Goal: Information Seeking & Learning: Find specific fact

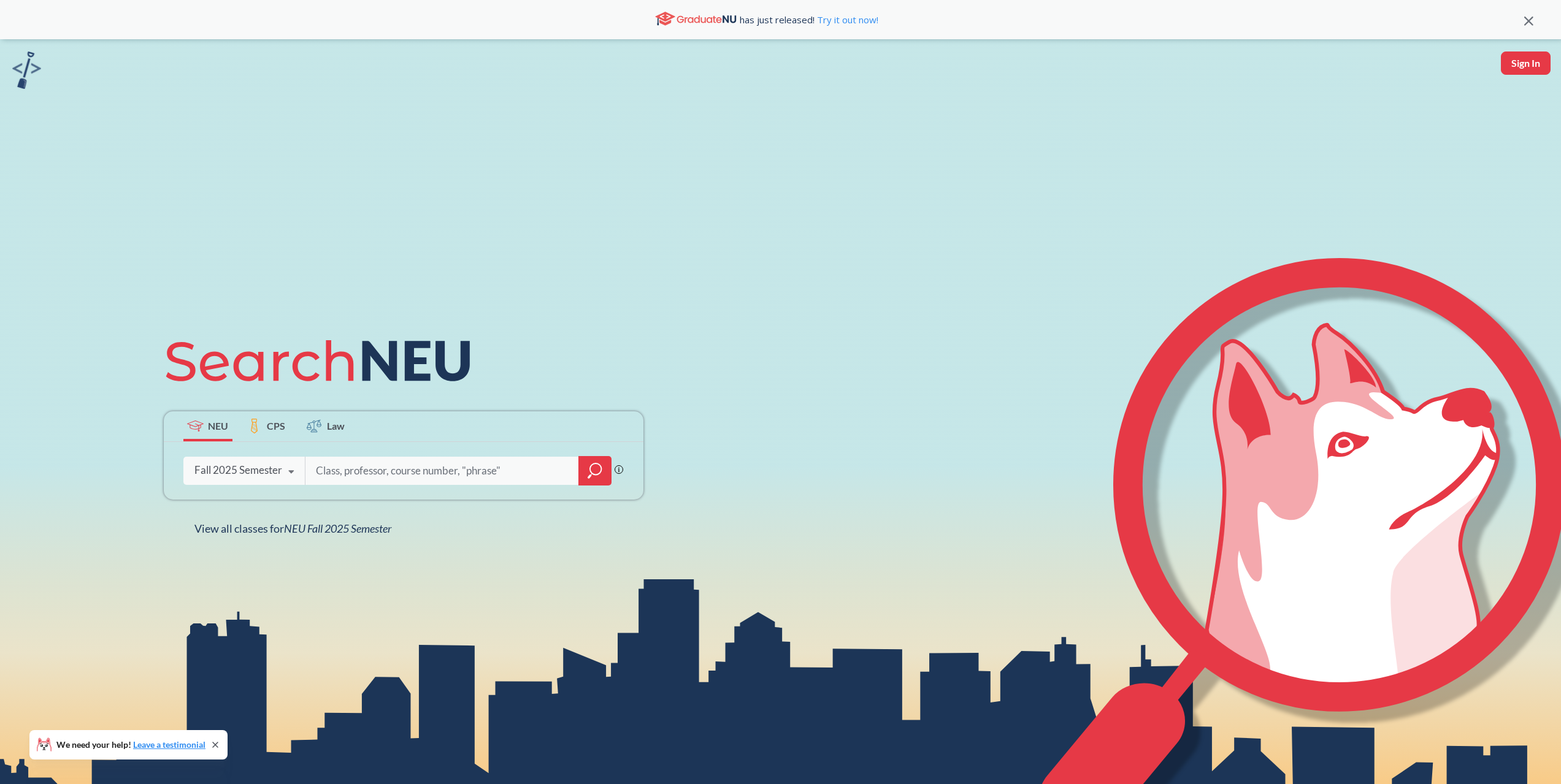
click at [404, 463] on input "search" at bounding box center [442, 471] width 255 height 26
type input "a"
type input "myers"
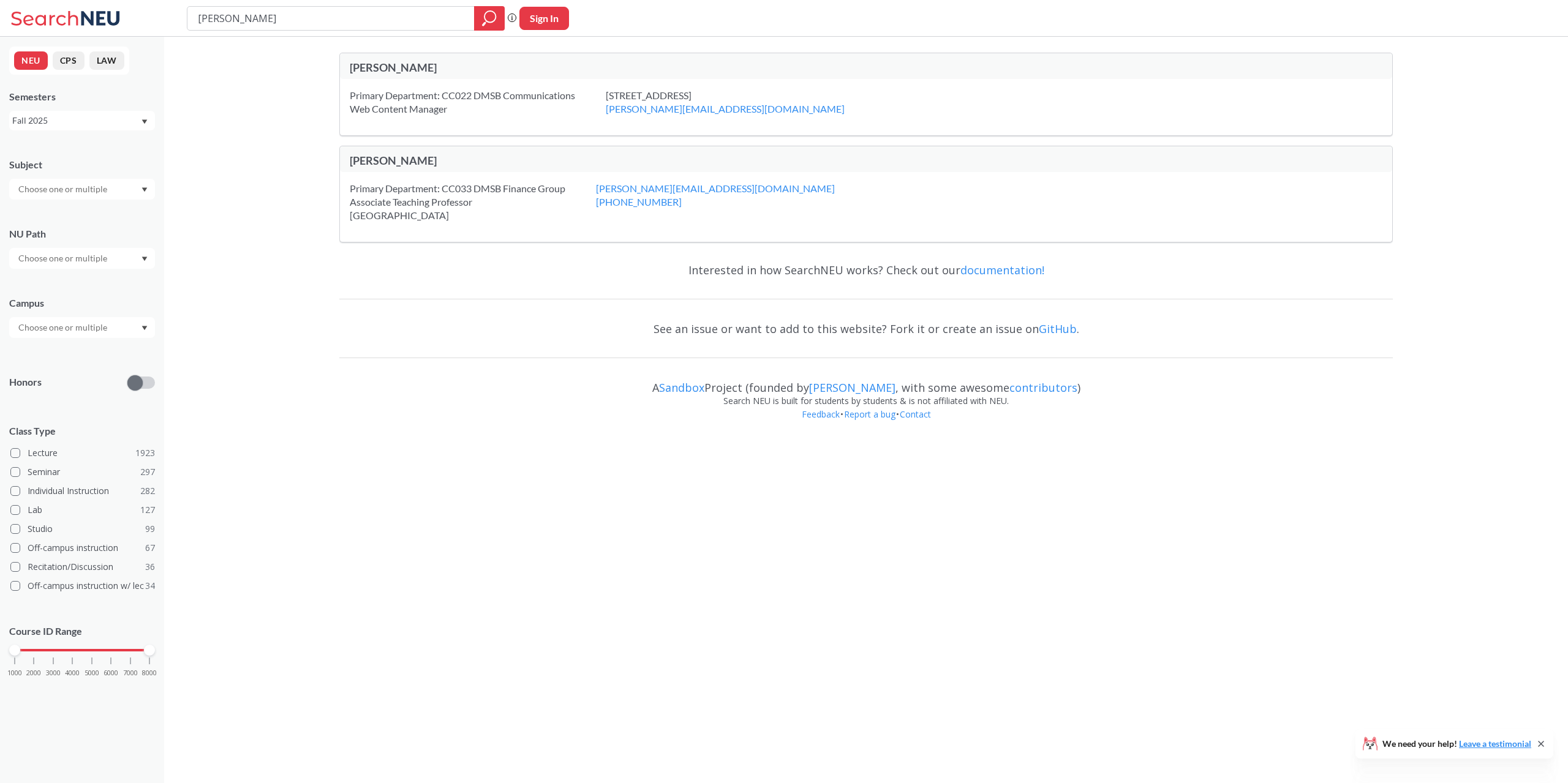
drag, startPoint x: 248, startPoint y: 21, endPoint x: 137, endPoint y: 21, distance: 111.0
click at [137, 21] on div "myers Phrase search guarantees the exact search appears in the results. Ex. If …" at bounding box center [784, 18] width 1568 height 37
type input "andrew"
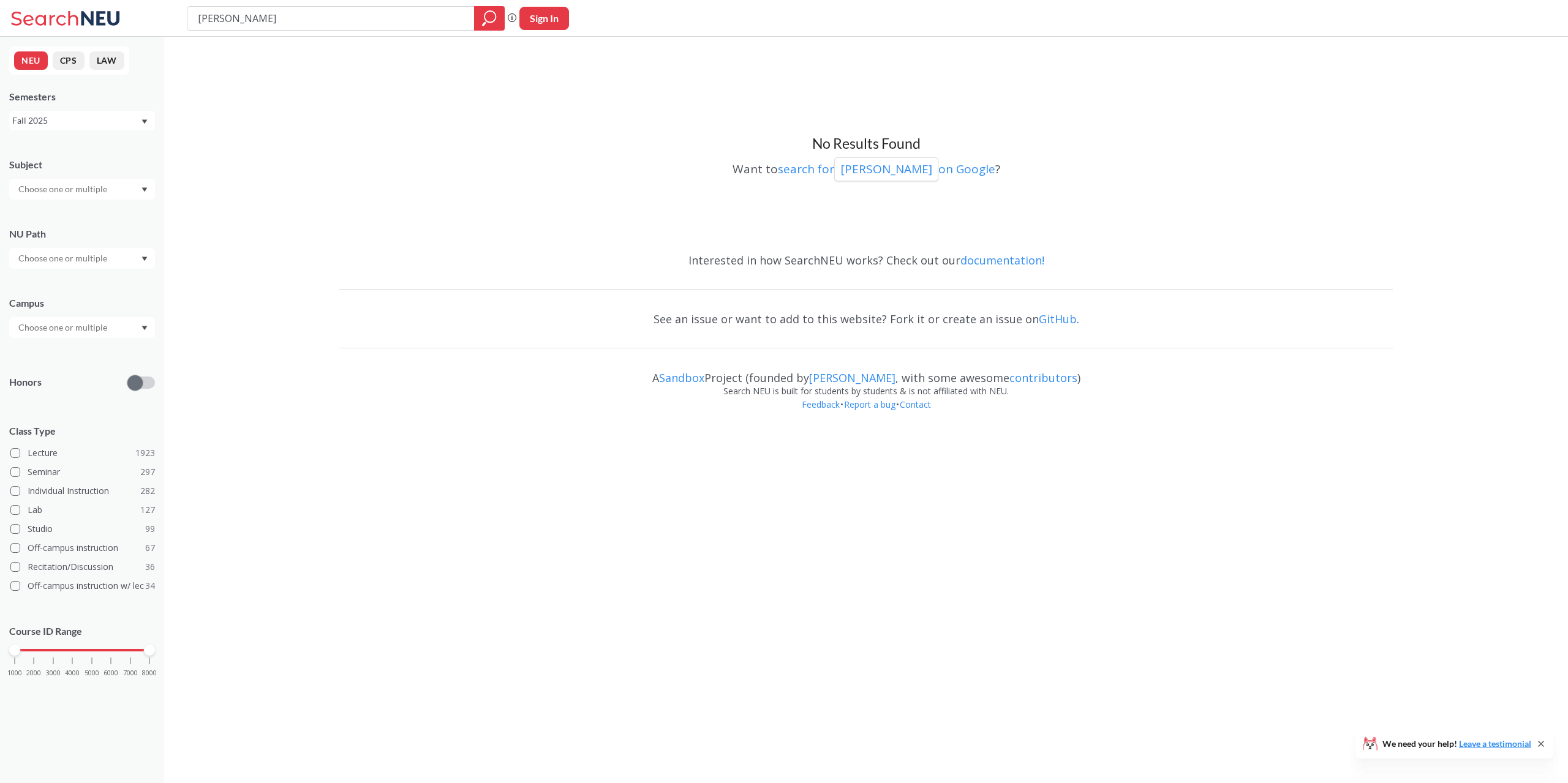
click at [547, 21] on button "Sign In" at bounding box center [544, 18] width 49 height 23
select select "US"
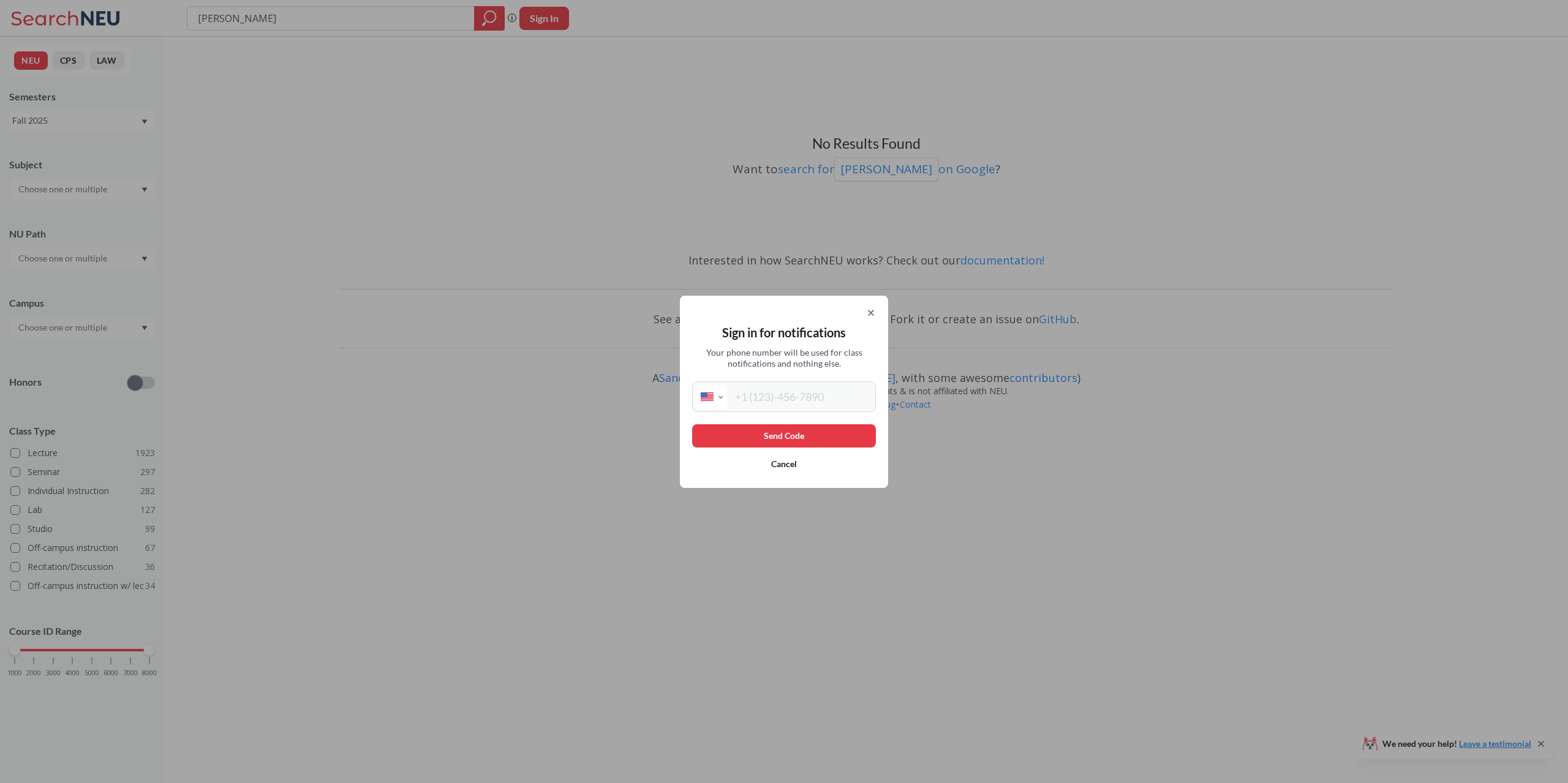
click at [867, 314] on icon at bounding box center [870, 312] width 10 height 10
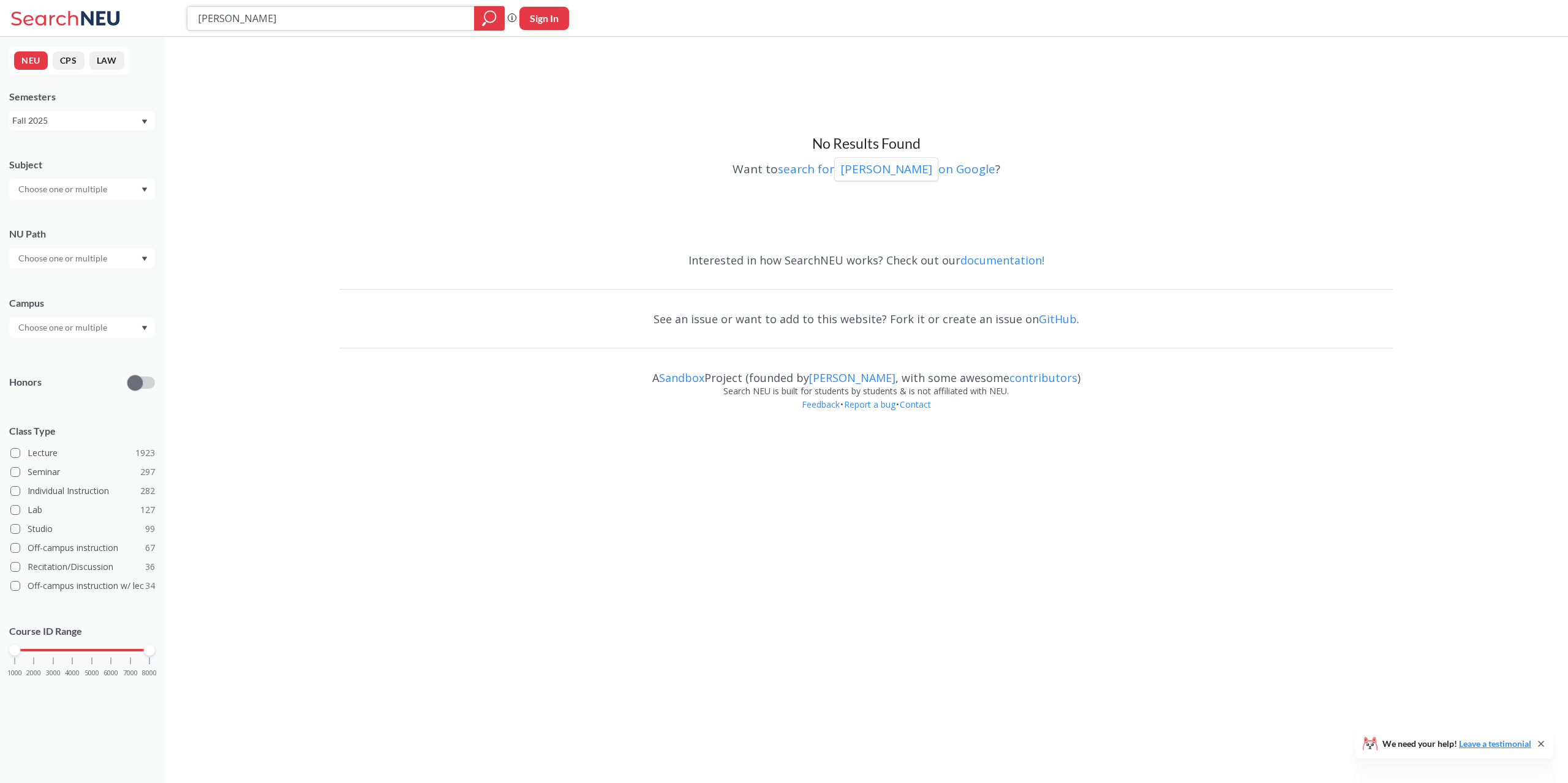
click at [232, 13] on input "andrew" at bounding box center [331, 18] width 269 height 21
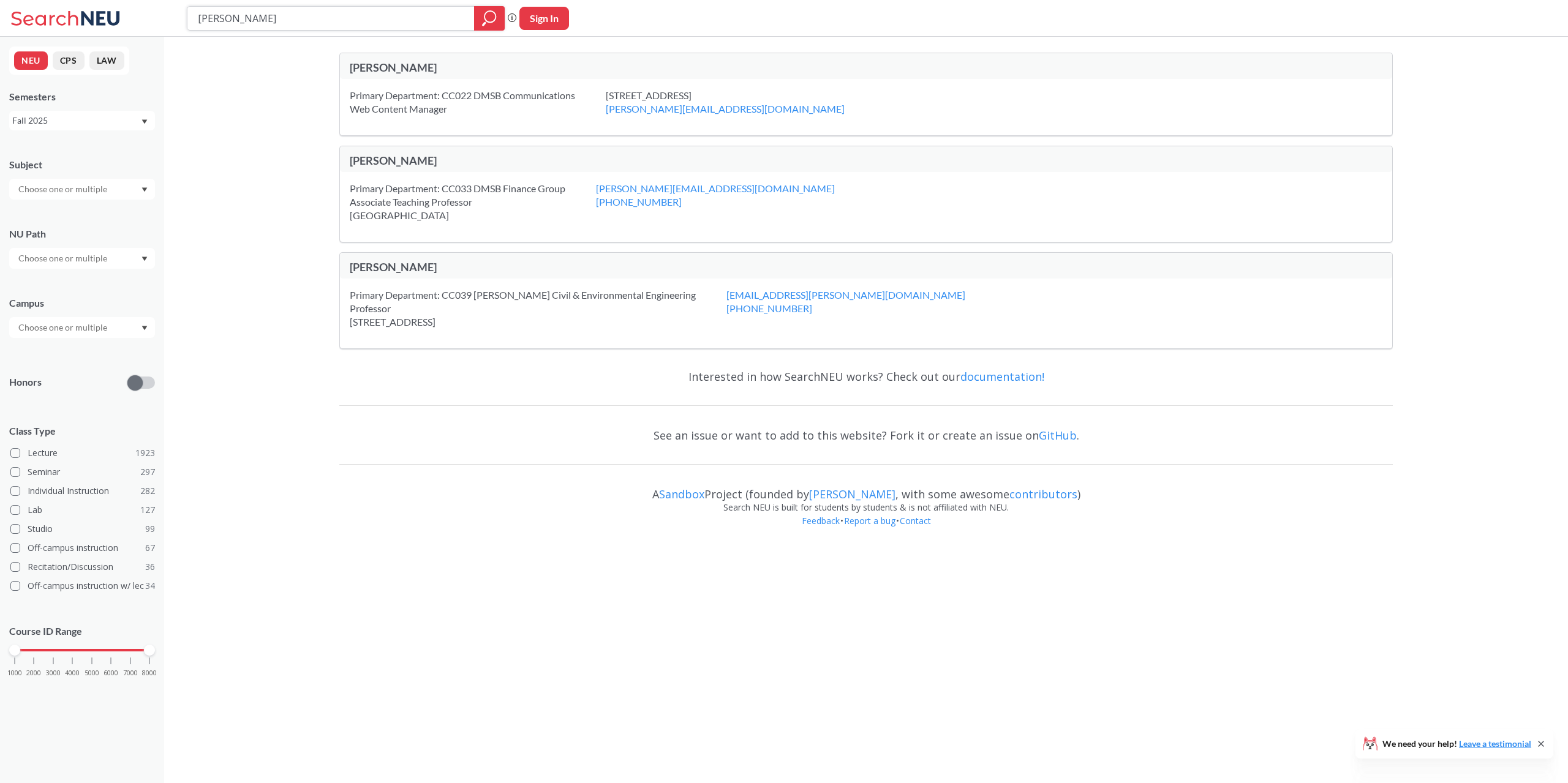
click at [226, 25] on input "myers" at bounding box center [331, 18] width 269 height 21
type input "ozlem"
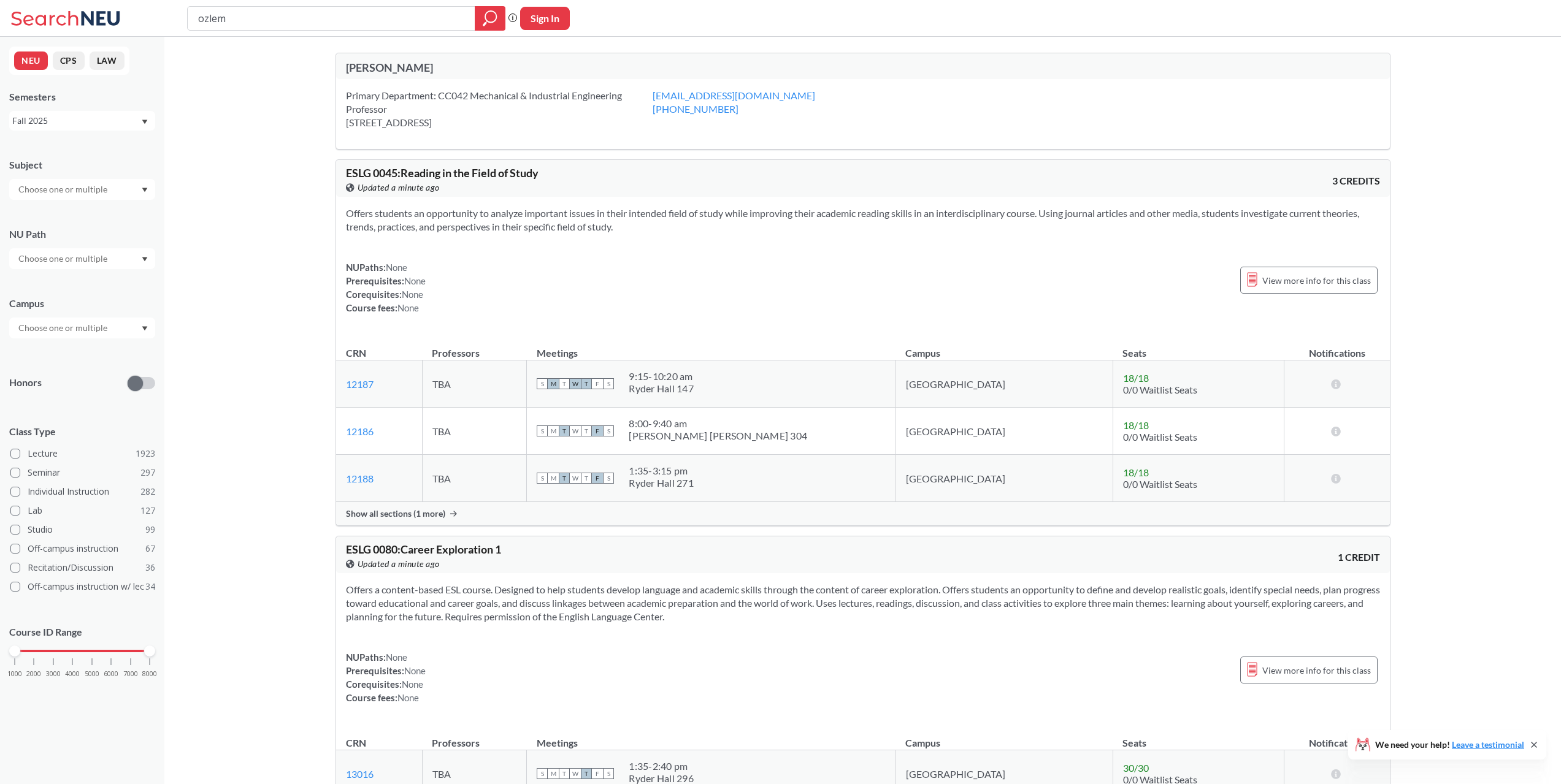
click at [231, 10] on input "ozlem" at bounding box center [331, 18] width 269 height 21
type input "ergun"
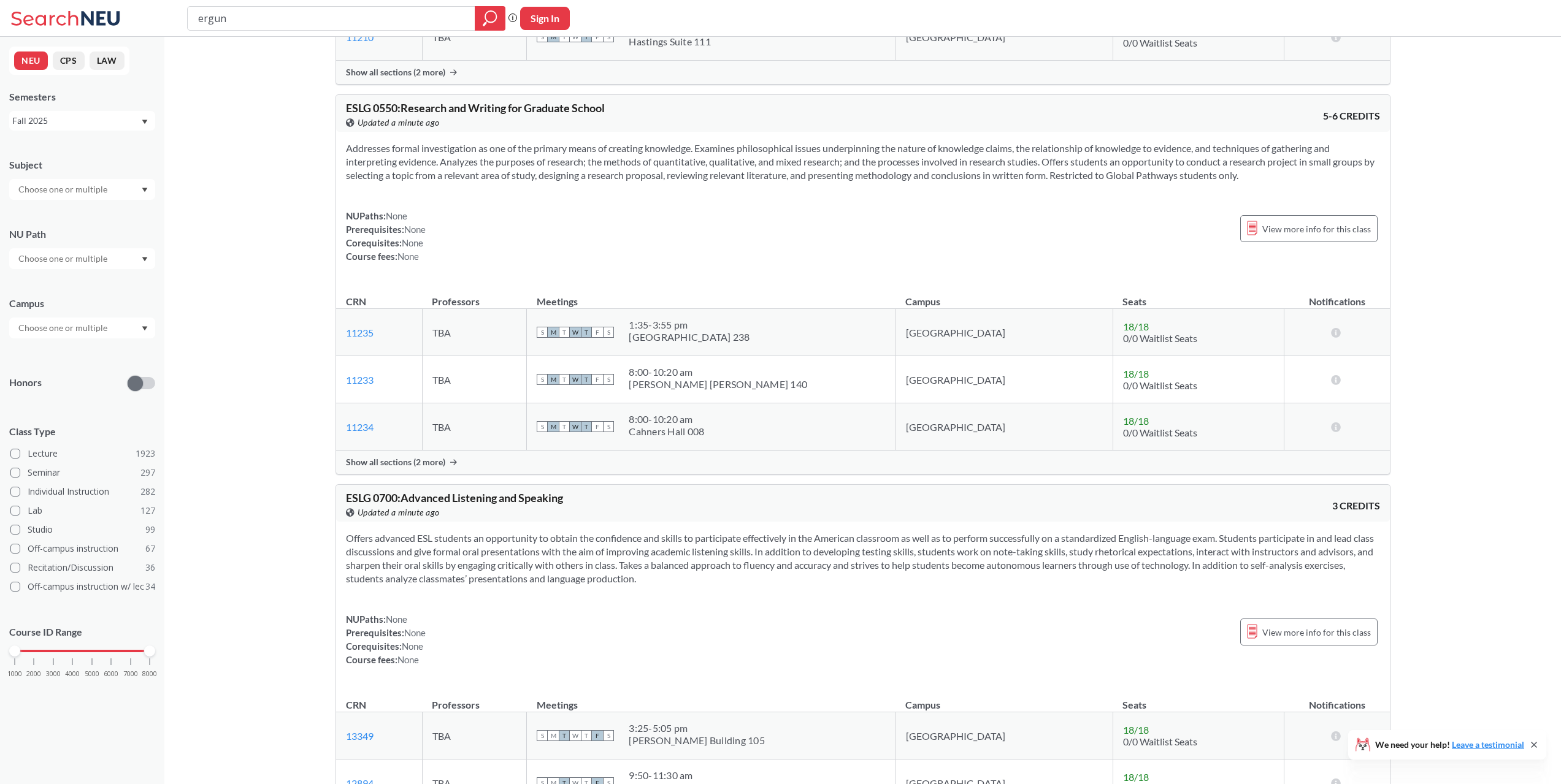
scroll to position [3081, 0]
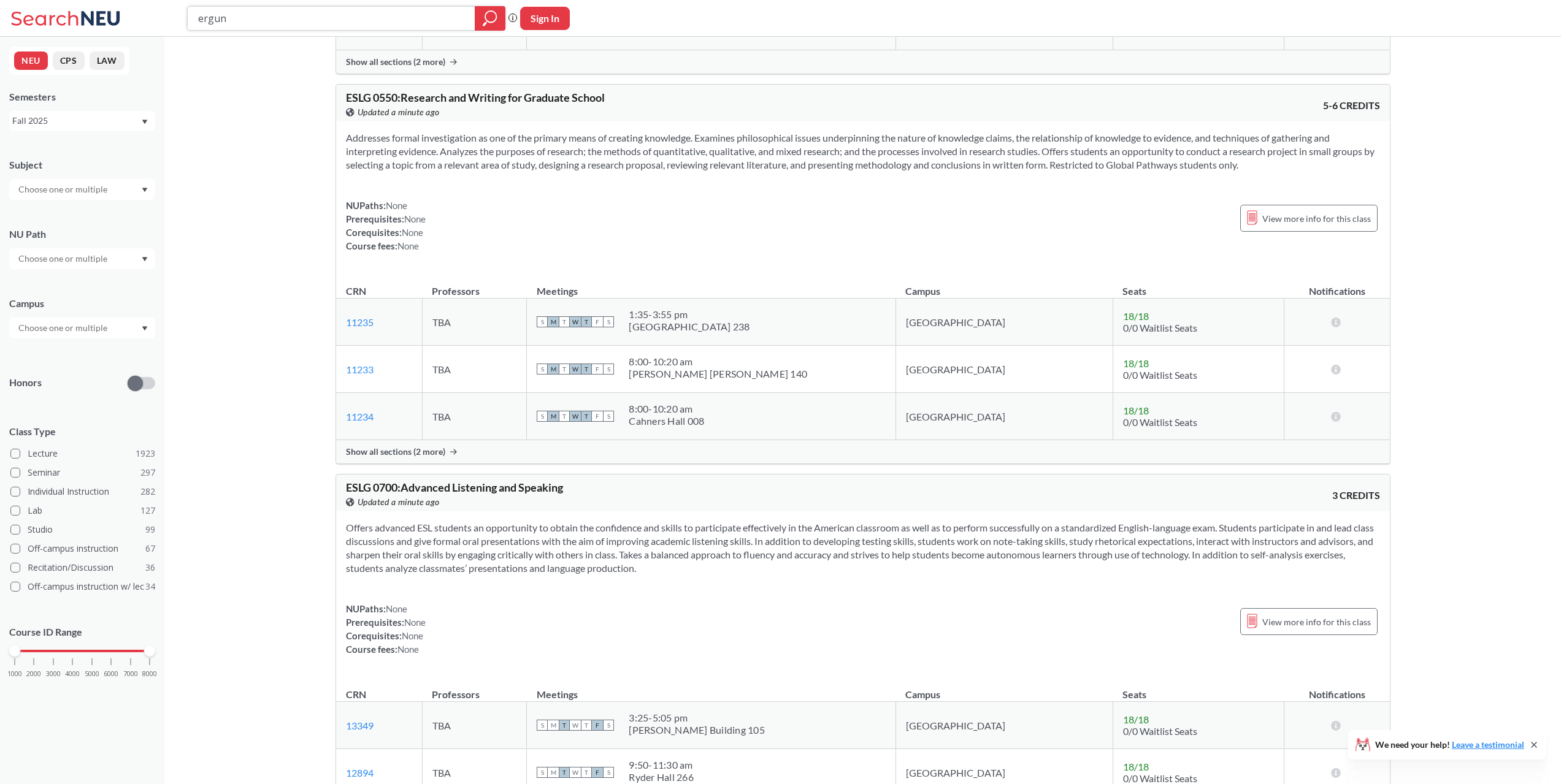
click at [332, 21] on input "ergun" at bounding box center [331, 18] width 269 height 21
type input "chiara"
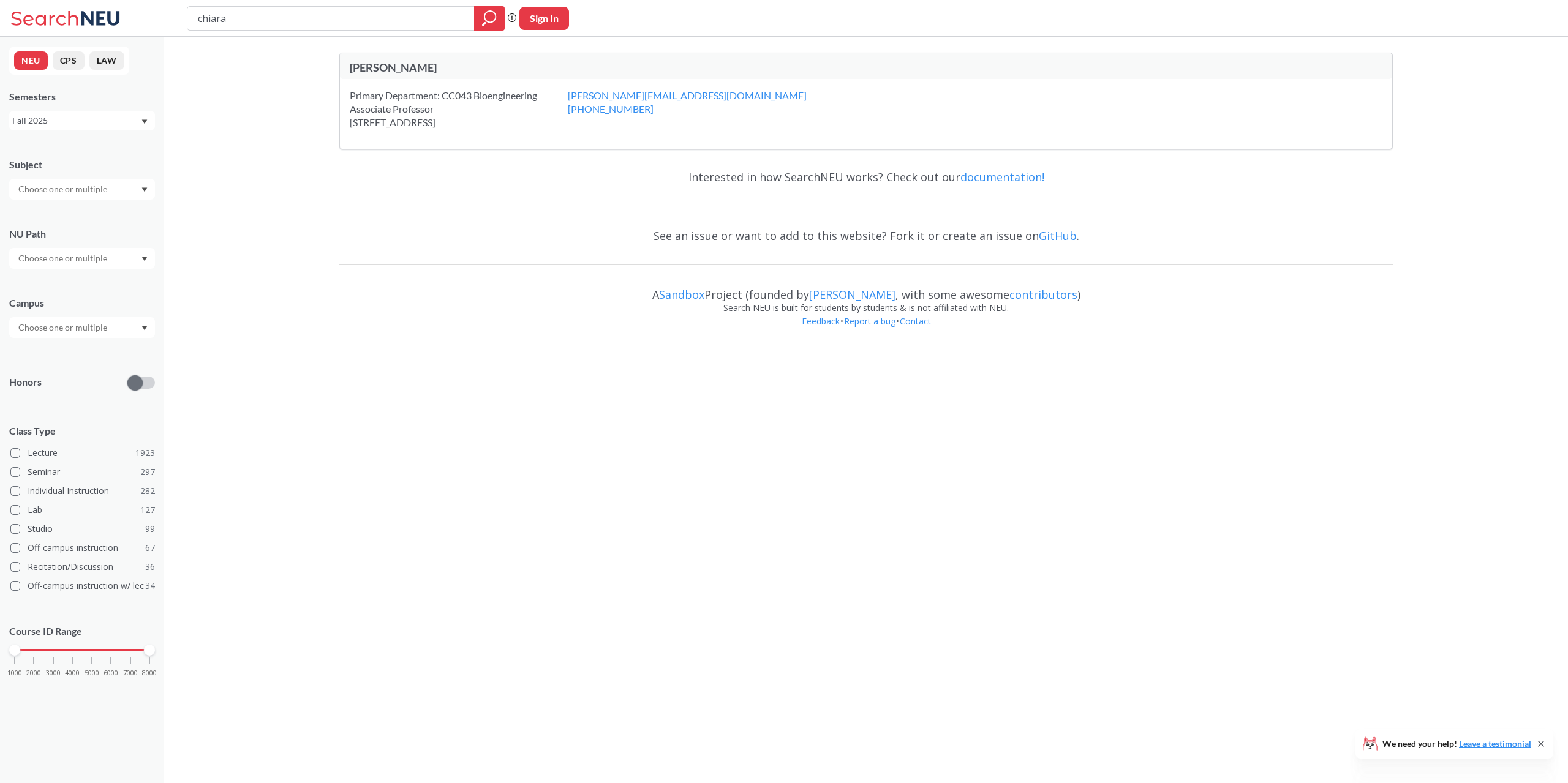
click at [331, 21] on input "chiara" at bounding box center [331, 18] width 269 height 21
type input "bellini"
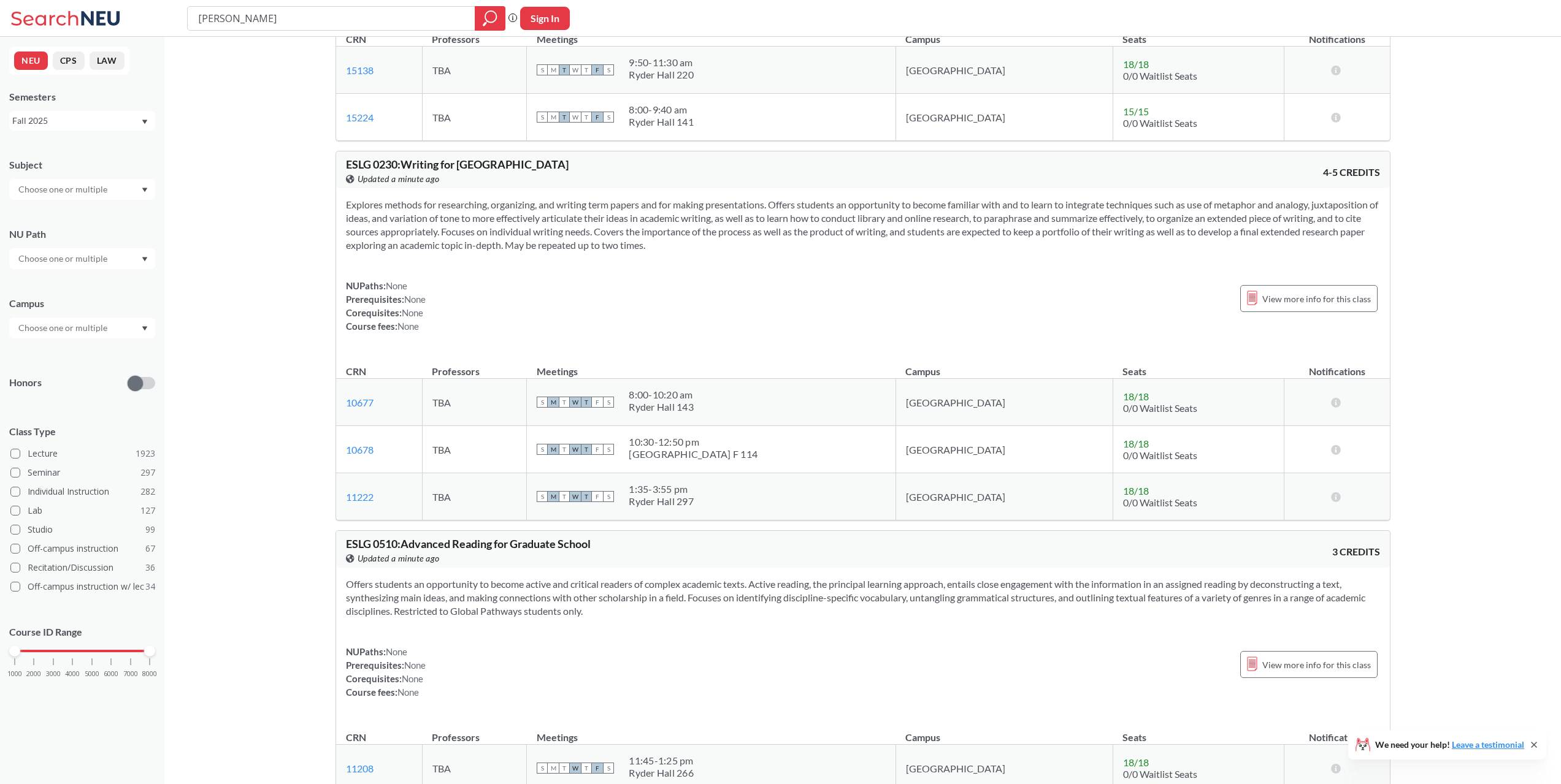
scroll to position [1305, 0]
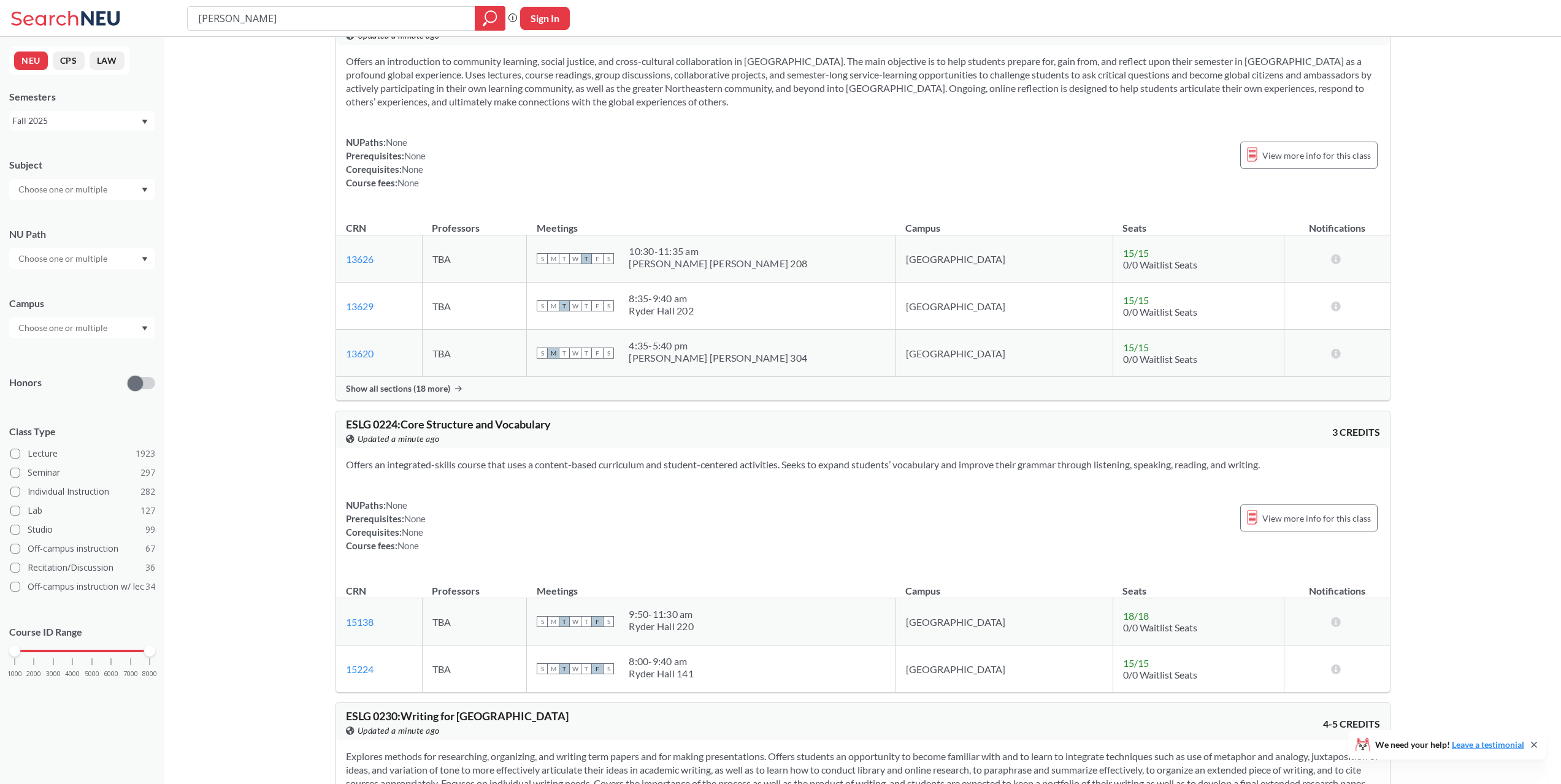
click at [102, 330] on input "text" at bounding box center [64, 328] width 103 height 15
click at [103, 358] on div "Boston ( 2086 )" at bounding box center [85, 355] width 138 height 14
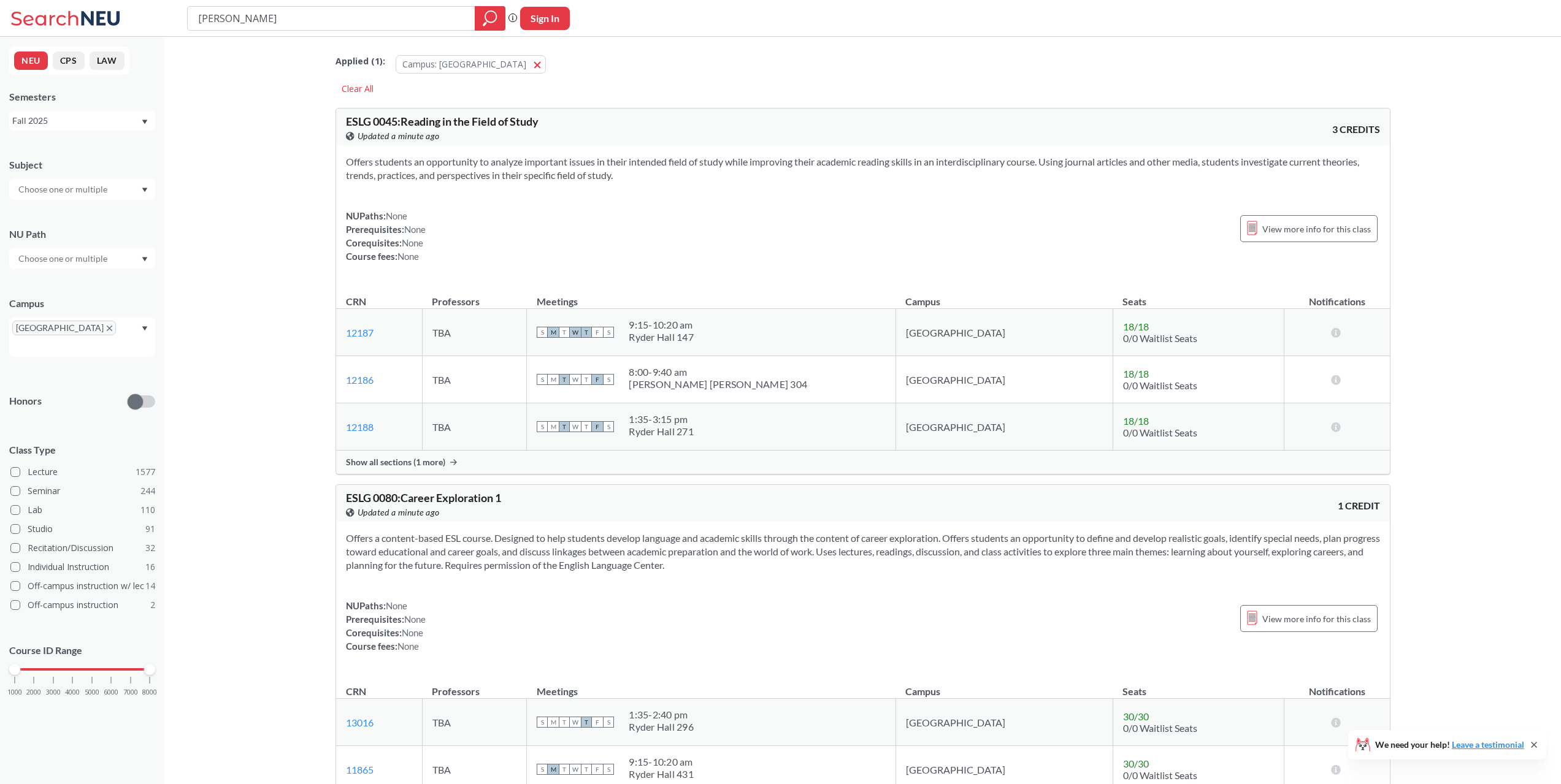
click at [252, 19] on input "bellini" at bounding box center [331, 18] width 269 height 21
type input "o'reilly"
click at [300, 20] on input "o'reilly" at bounding box center [331, 18] width 269 height 21
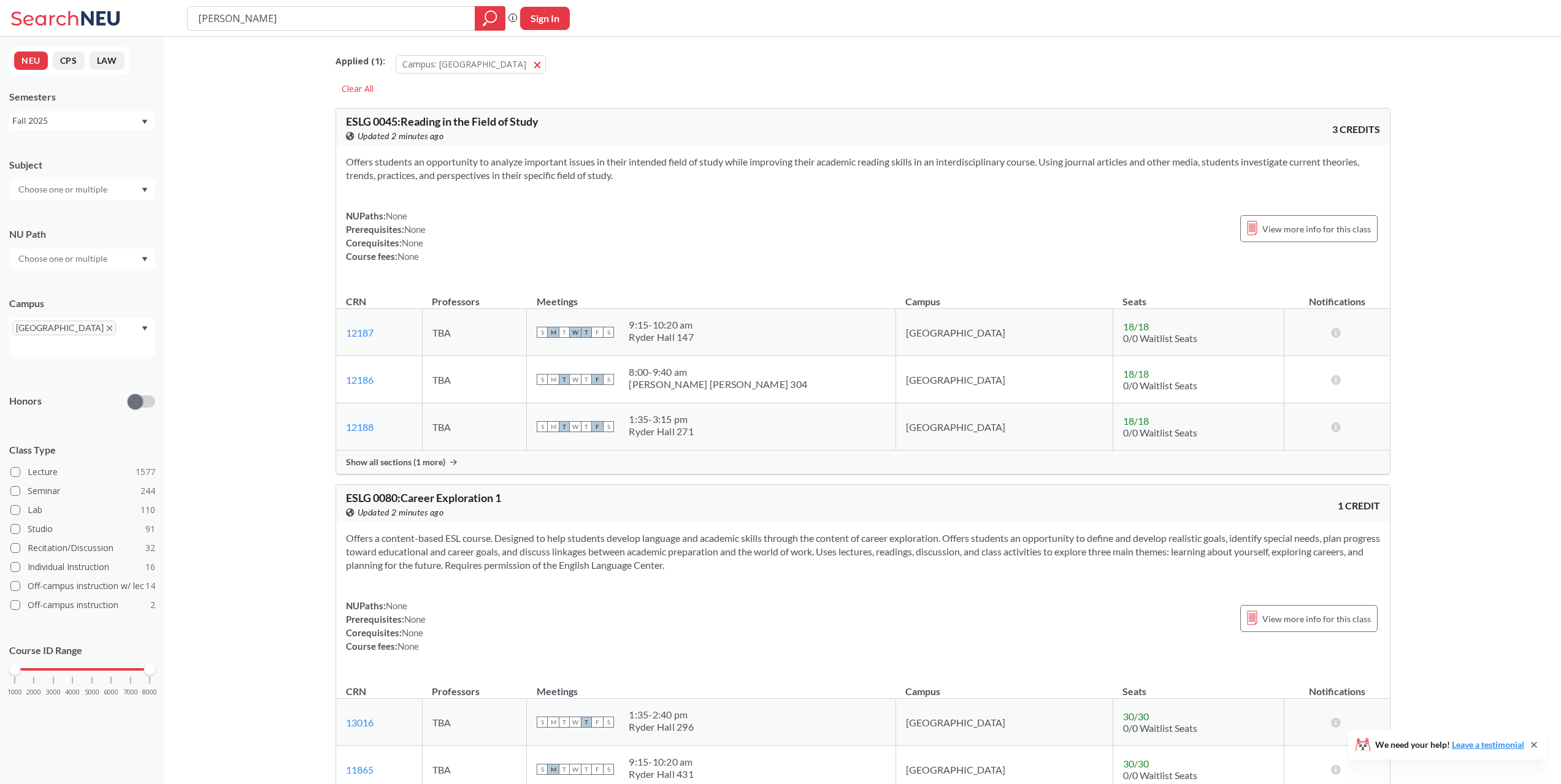
click at [300, 19] on input "o'reilly" at bounding box center [331, 18] width 269 height 21
type input "w"
type input "kamarthi"
click at [300, 19] on input "kamarthi" at bounding box center [331, 18] width 269 height 21
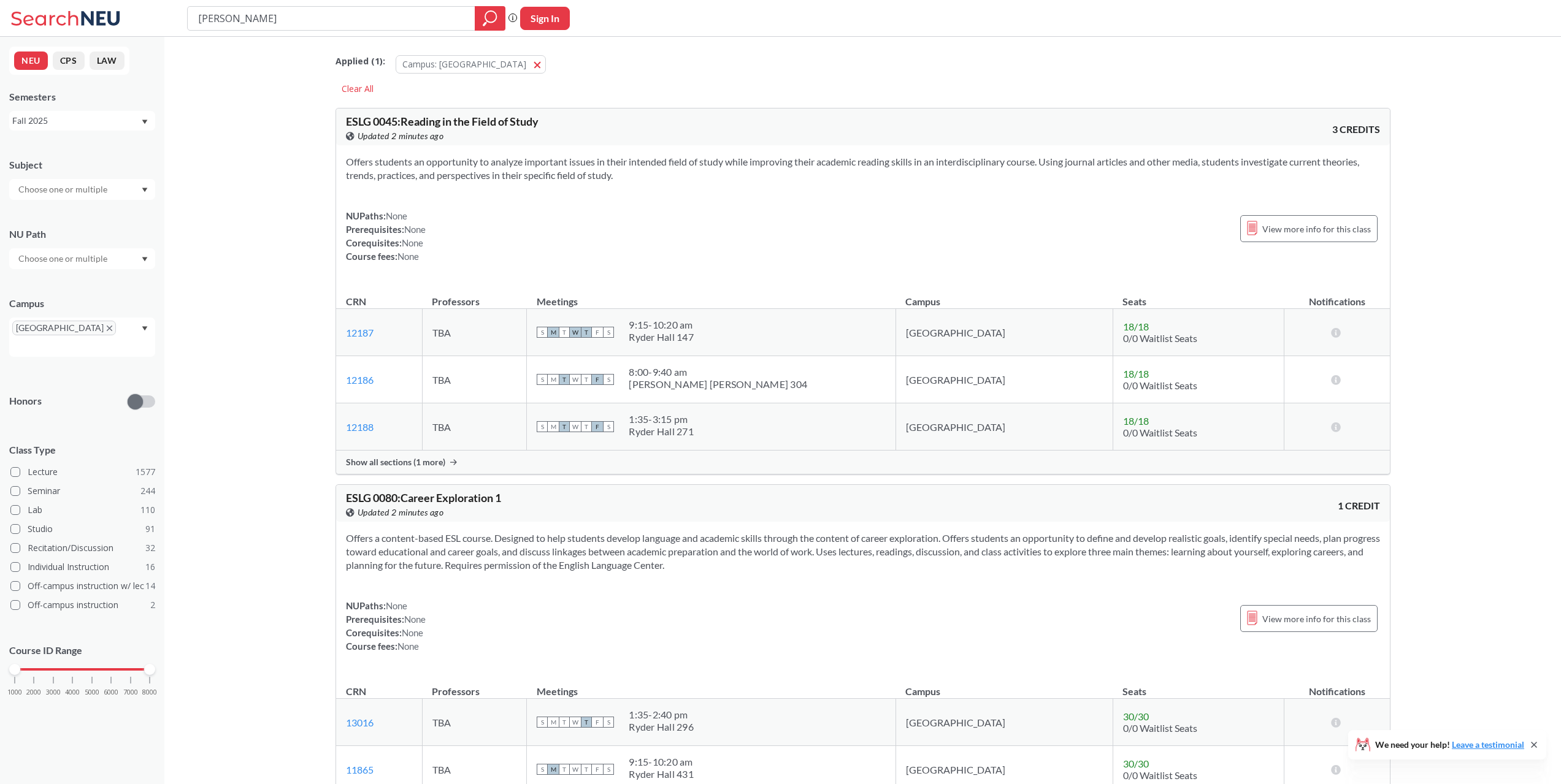
click at [300, 19] on input "kamarthi" at bounding box center [331, 18] width 269 height 21
type input "sagar"
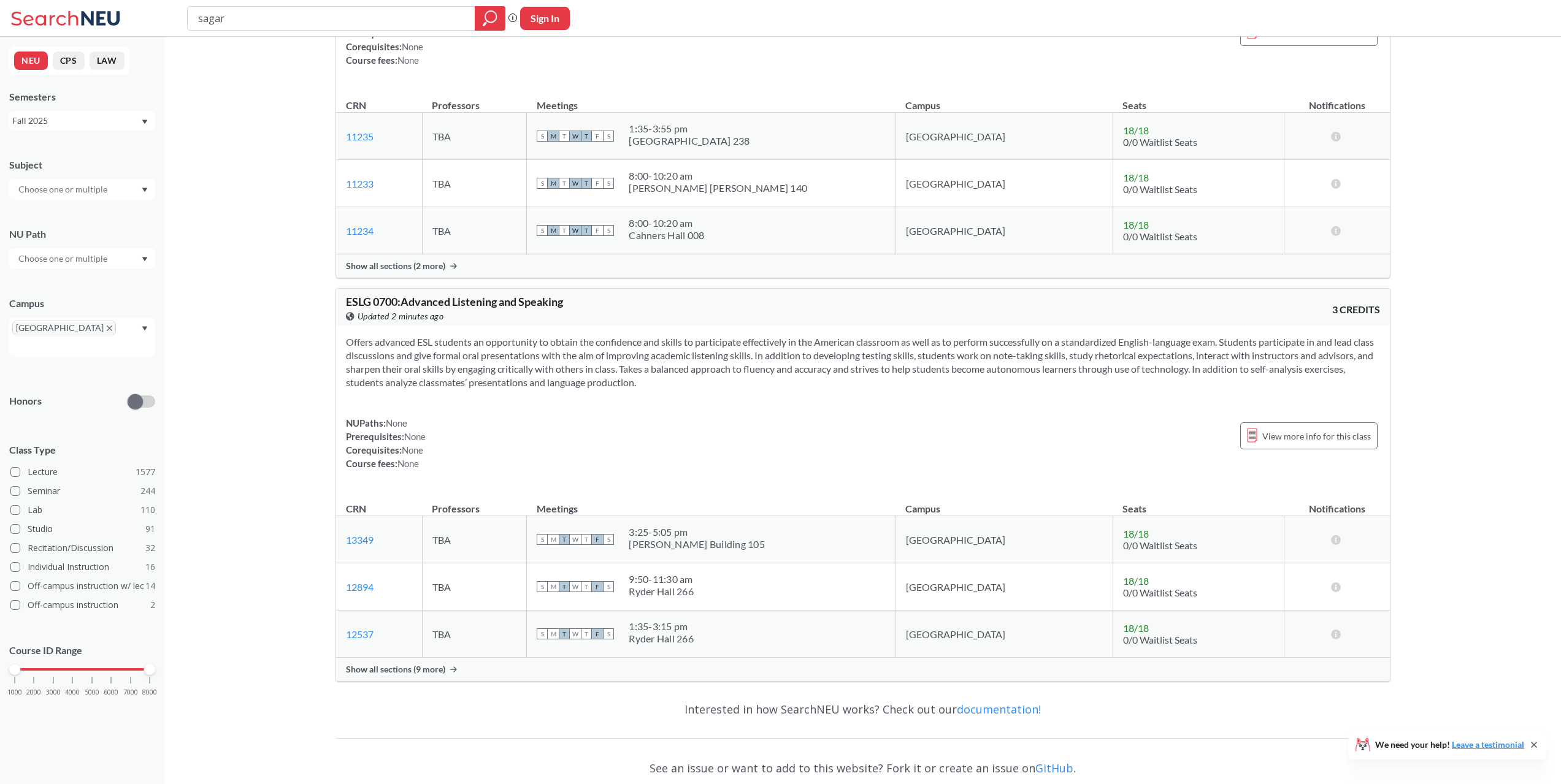
scroll to position [3311, 0]
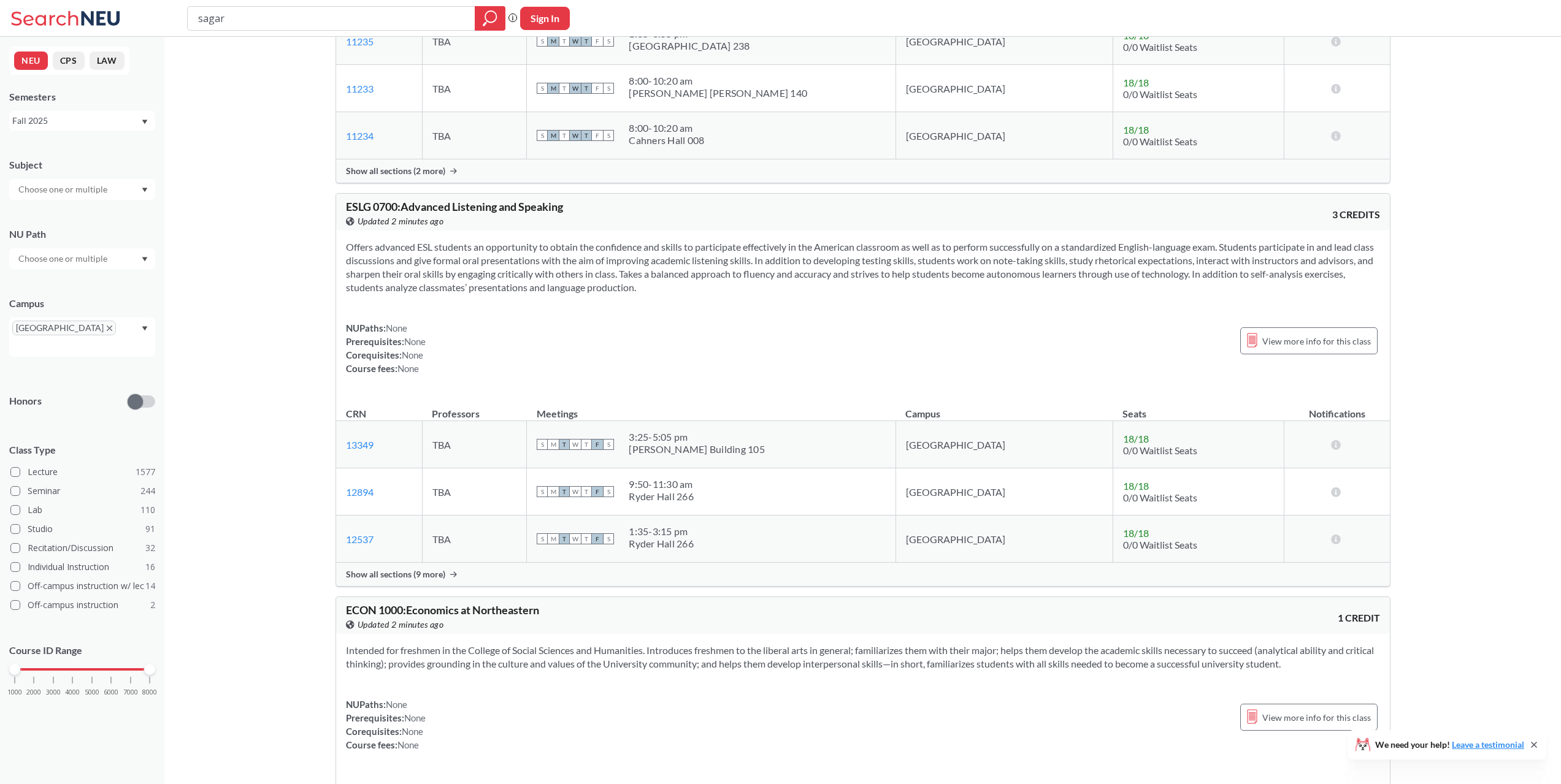
click at [92, 17] on icon at bounding box center [101, 18] width 38 height 14
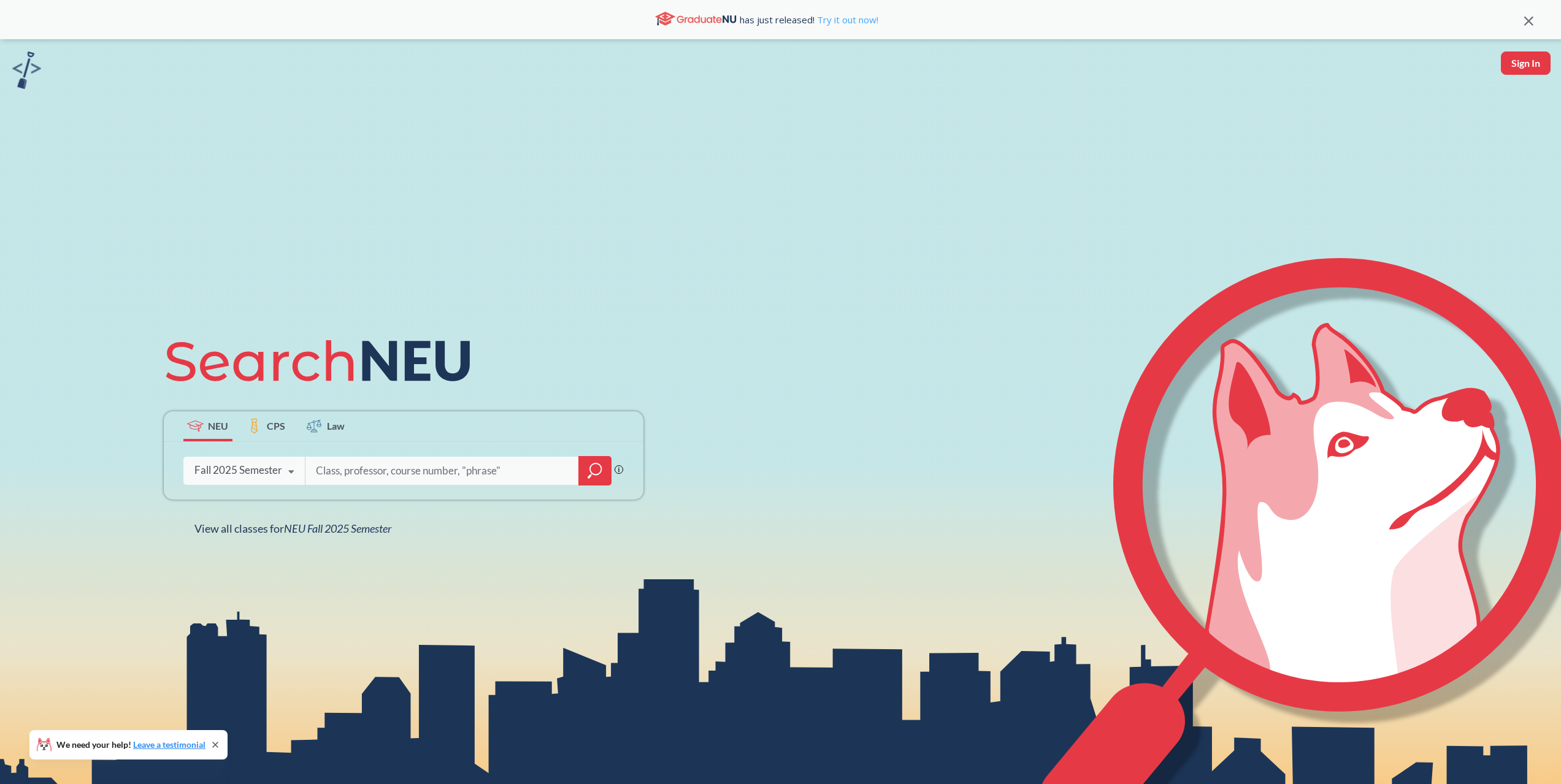
click at [849, 14] on link "Try it out now!" at bounding box center [846, 19] width 64 height 12
click at [155, 745] on link "Leave a testimonial" at bounding box center [169, 744] width 72 height 10
click at [251, 424] on icon at bounding box center [255, 426] width 13 height 15
click at [402, 457] on div at bounding box center [458, 471] width 306 height 28
click at [395, 476] on input "search" at bounding box center [442, 471] width 255 height 26
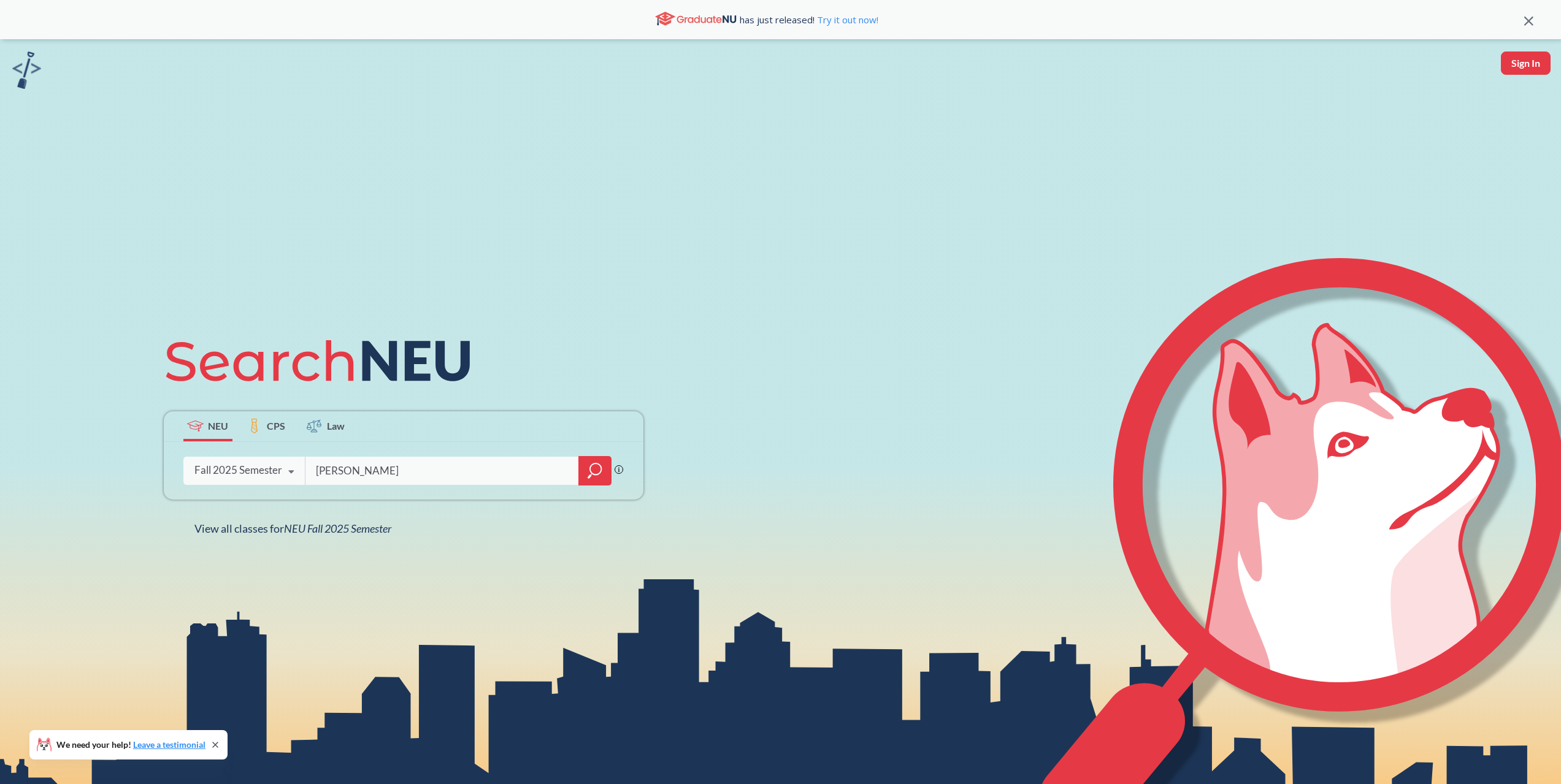
type input "salehi"
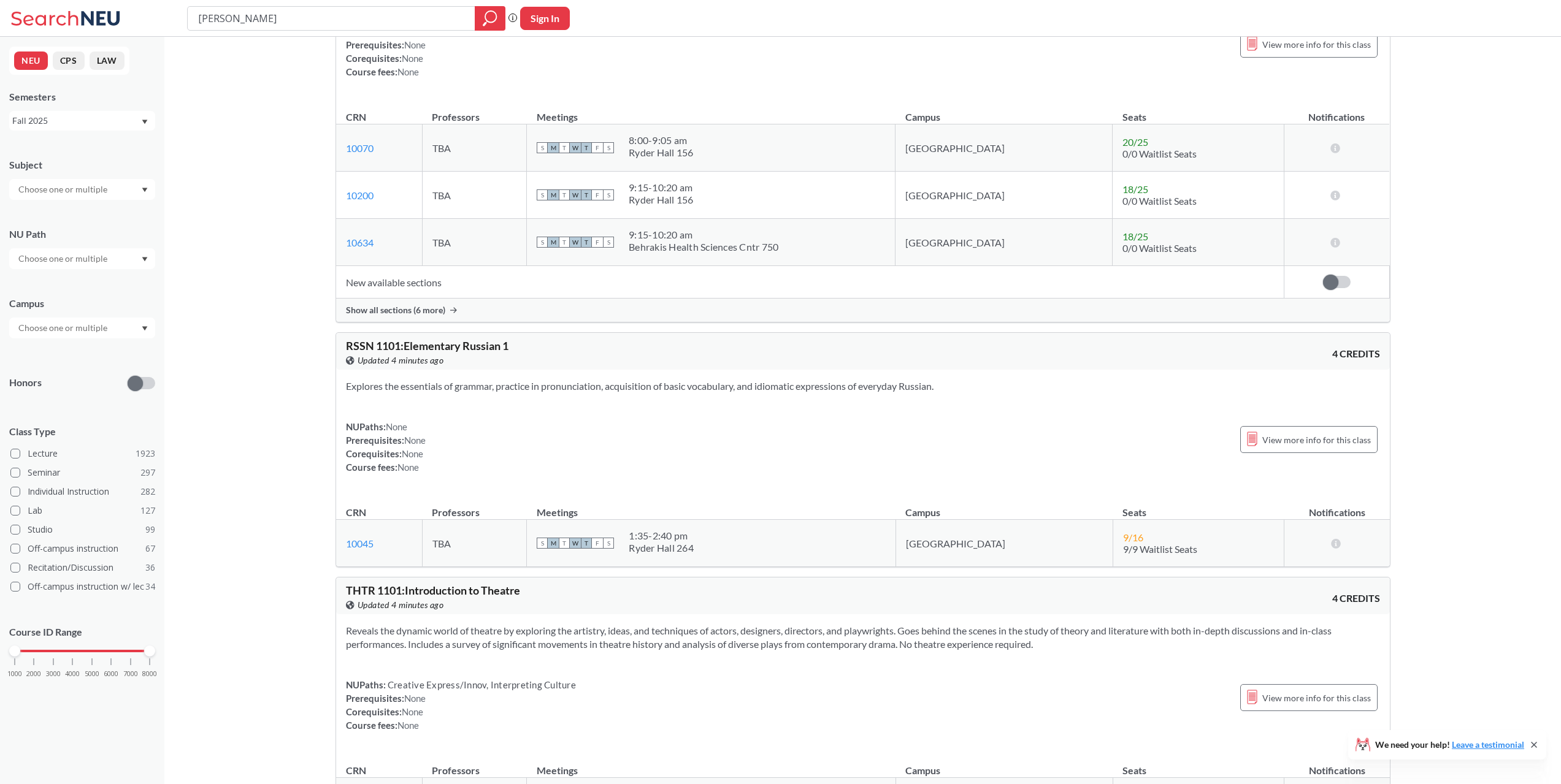
scroll to position [21839, 0]
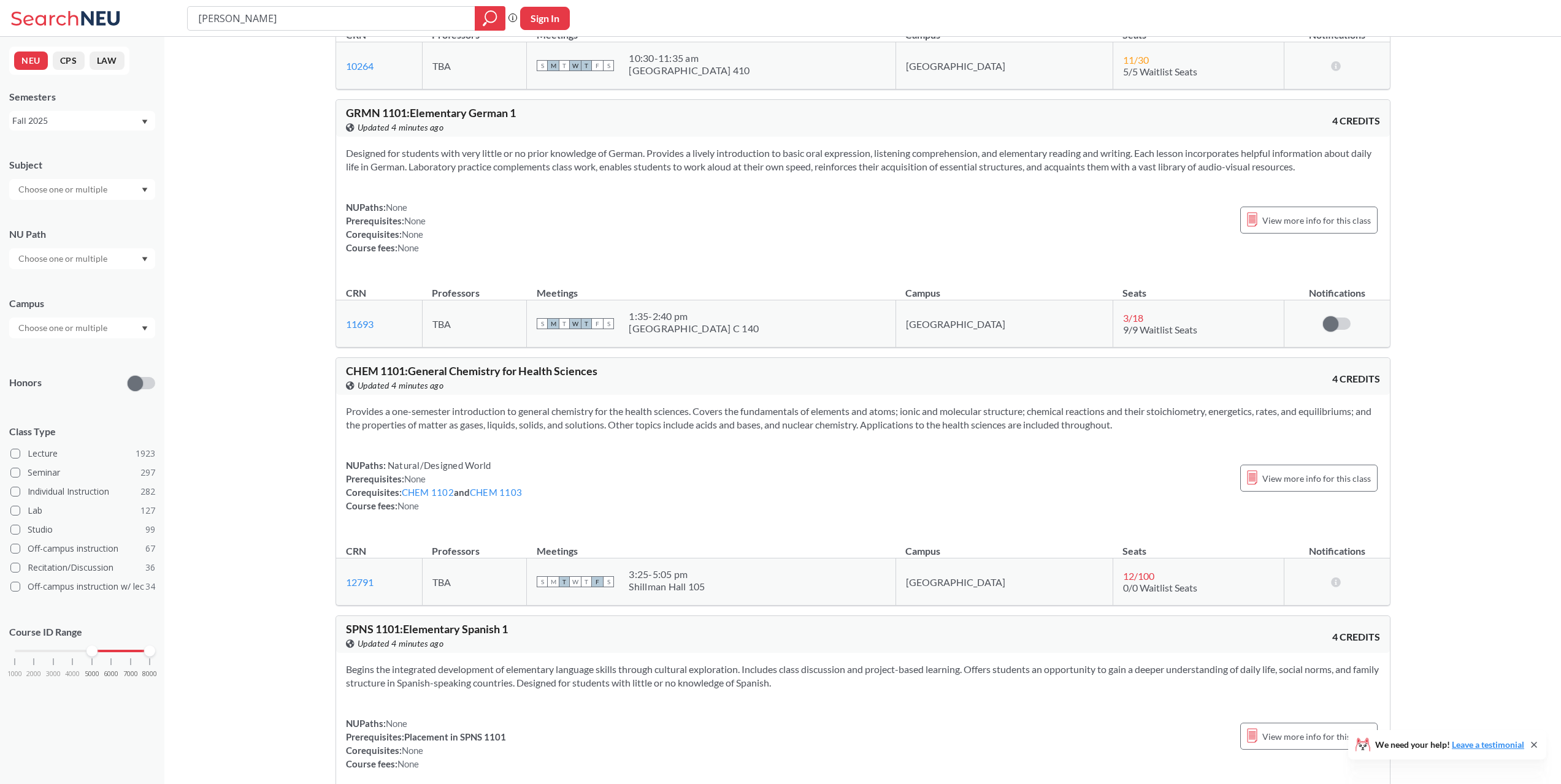
drag, startPoint x: 12, startPoint y: 649, endPoint x: 82, endPoint y: 646, distance: 70.1
click at [82, 646] on div "1000 2000 3000 4000 5000 6000 7000 8000" at bounding box center [82, 650] width 135 height 8
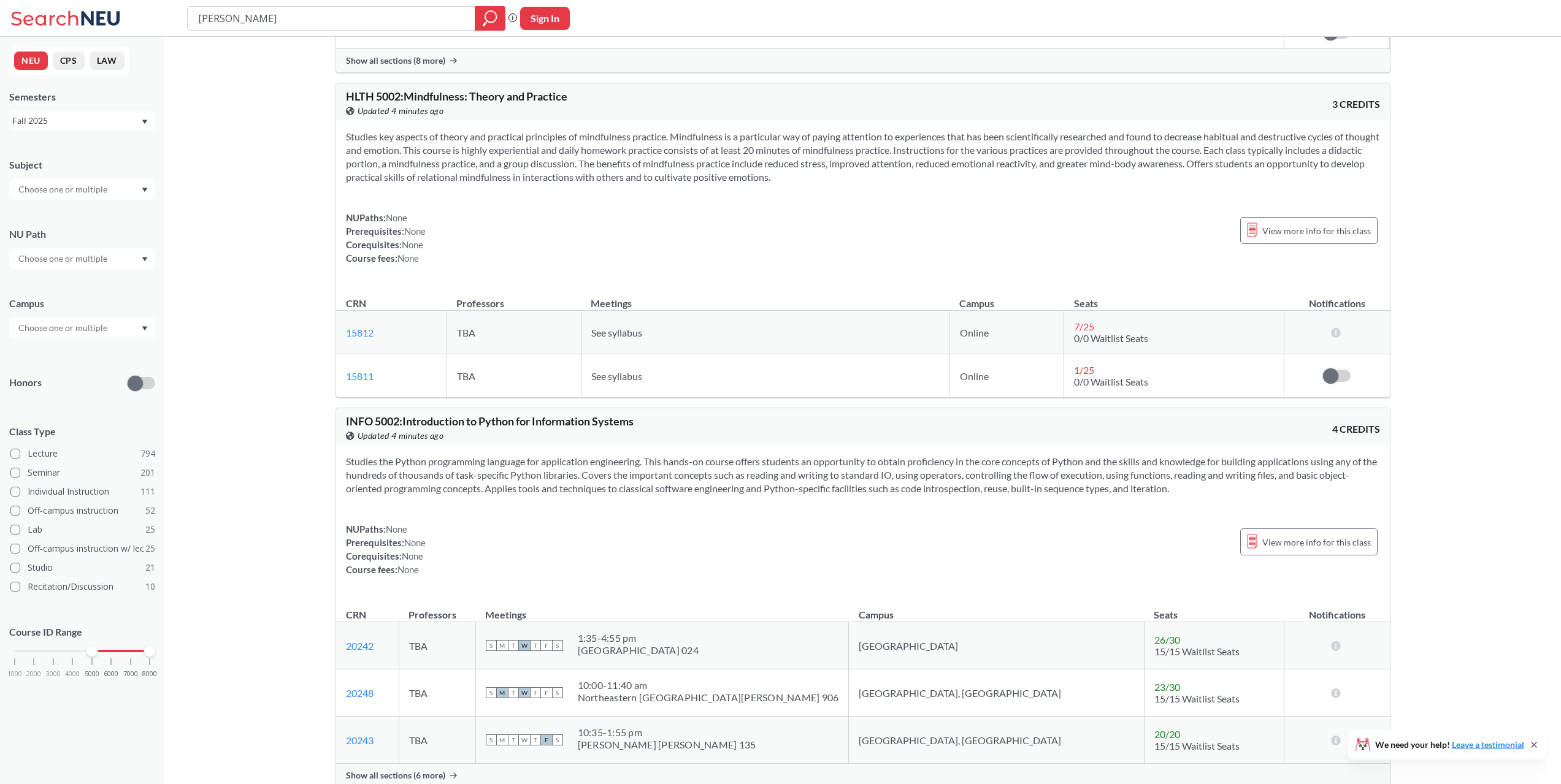
scroll to position [3494, 0]
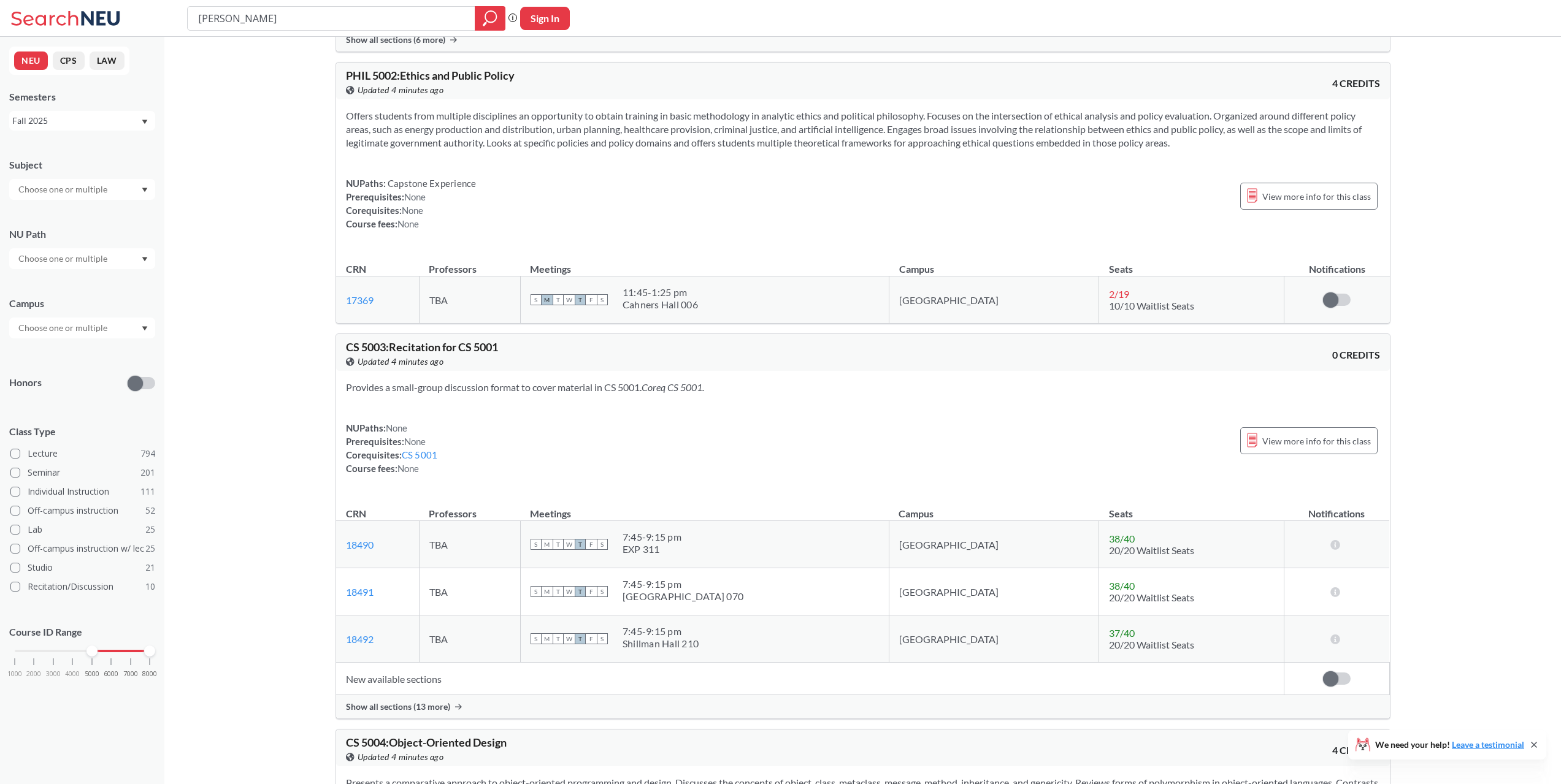
click at [531, 27] on button "Sign In" at bounding box center [545, 18] width 49 height 23
select select "US"
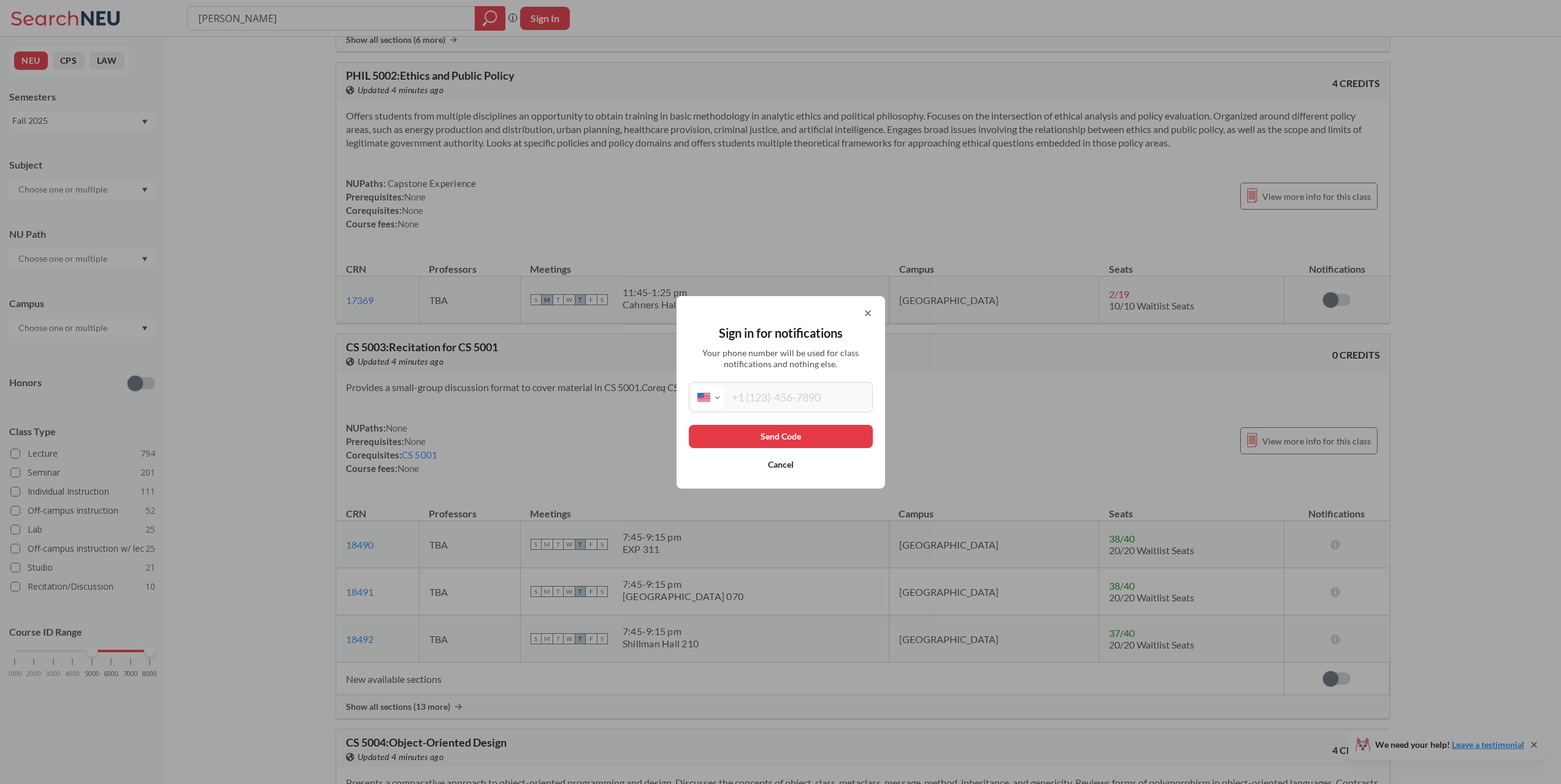
click at [869, 307] on div "Sign in for notifications Your phone number will be used for class notification…" at bounding box center [780, 392] width 208 height 193
click at [503, 16] on div "Sign in for notifications Your phone number will be used for class notification…" at bounding box center [780, 392] width 1561 height 784
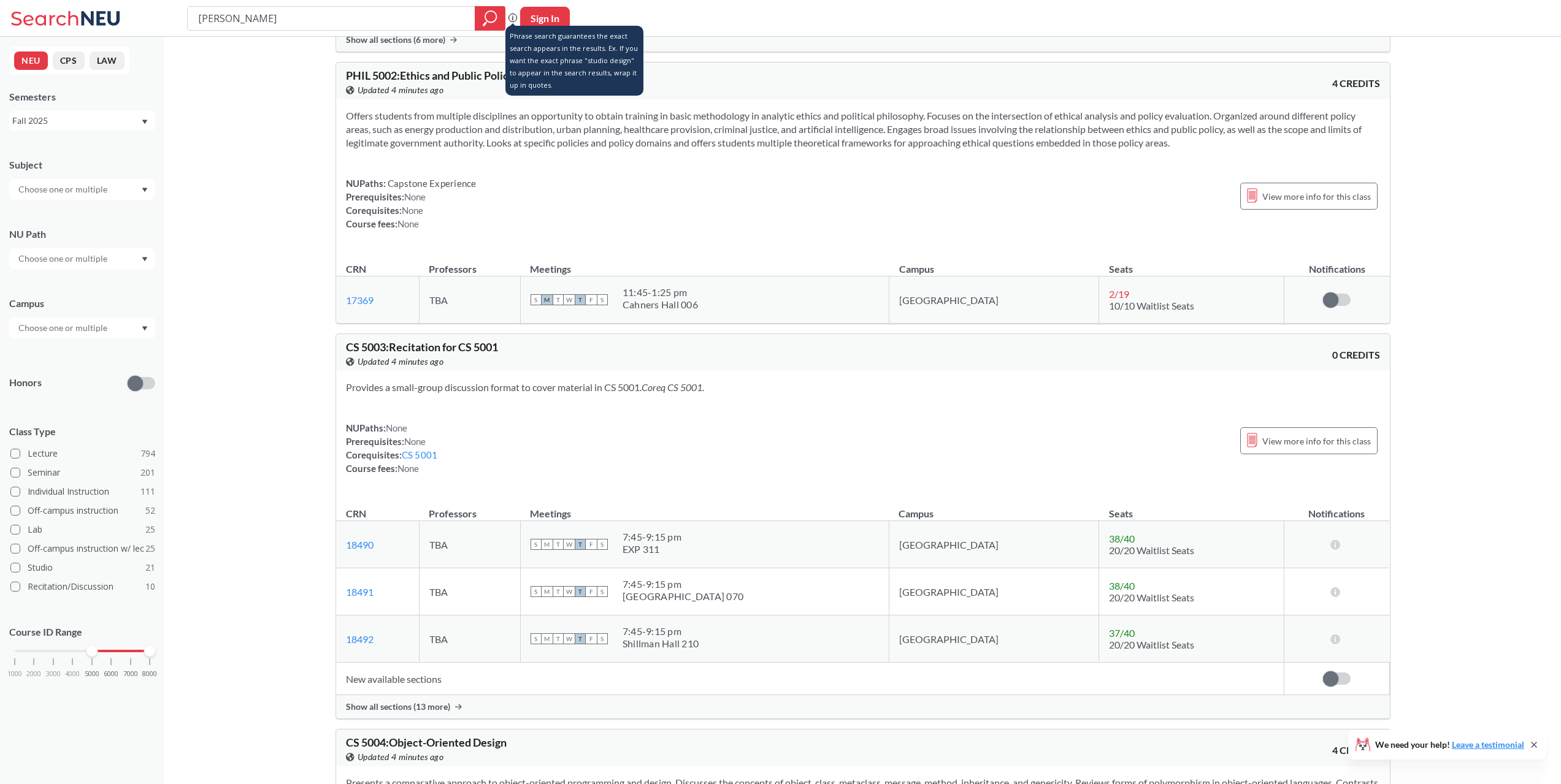
click at [516, 19] on icon at bounding box center [512, 18] width 8 height 8
click at [96, 9] on icon at bounding box center [68, 18] width 114 height 25
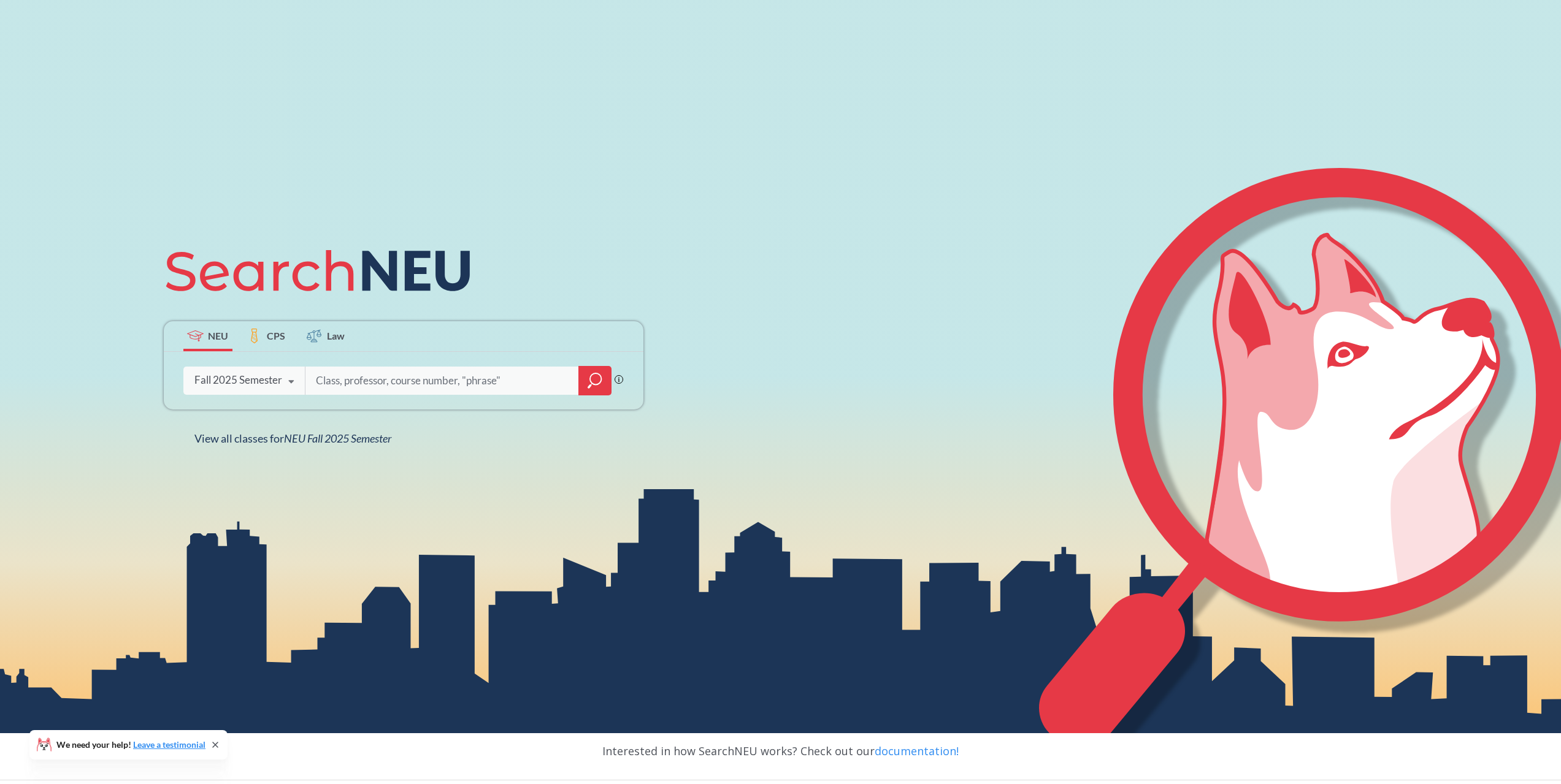
scroll to position [227, 0]
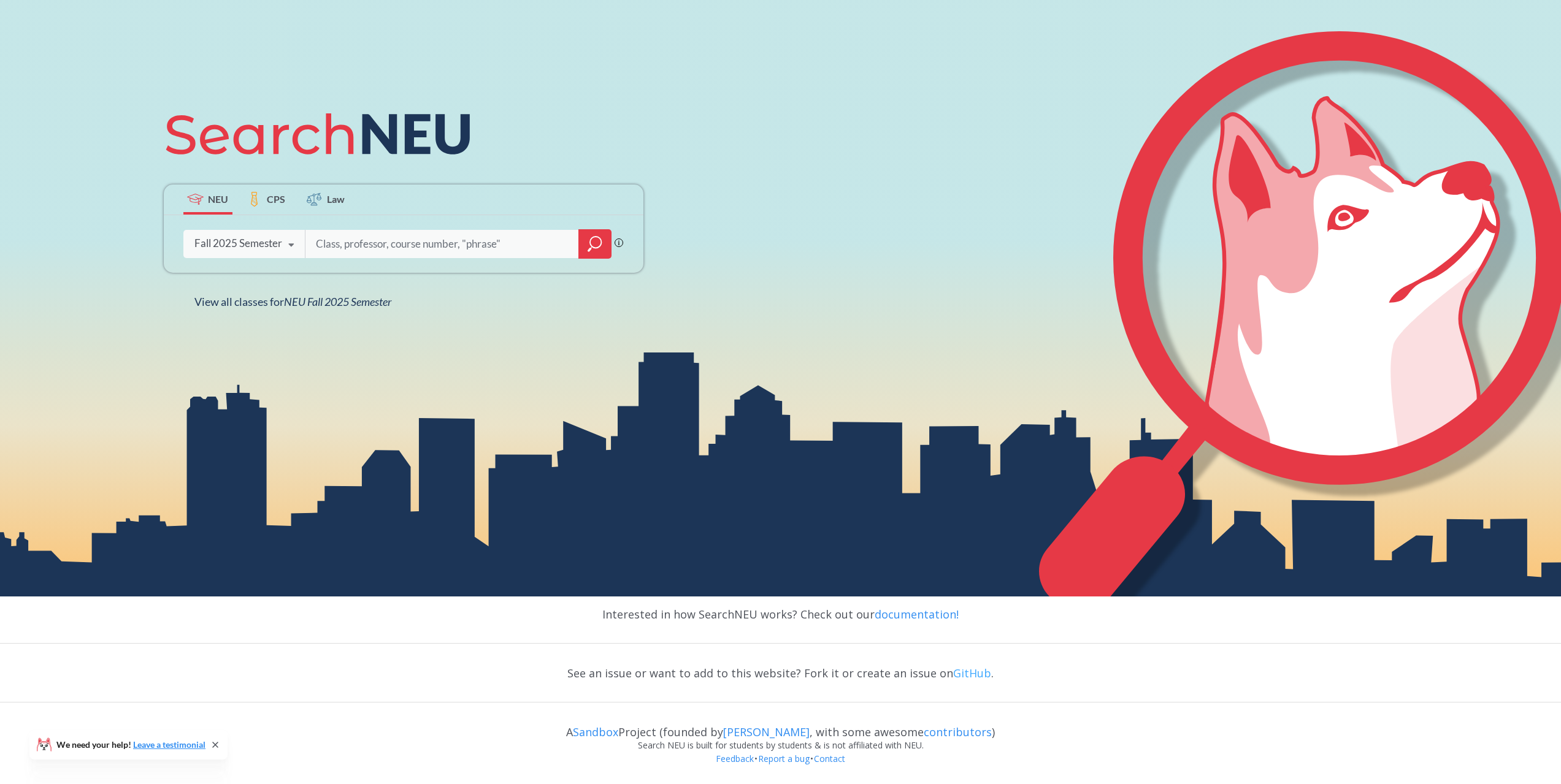
click at [959, 674] on link "GitHub" at bounding box center [972, 673] width 38 height 15
click at [354, 232] on input "search" at bounding box center [442, 244] width 255 height 26
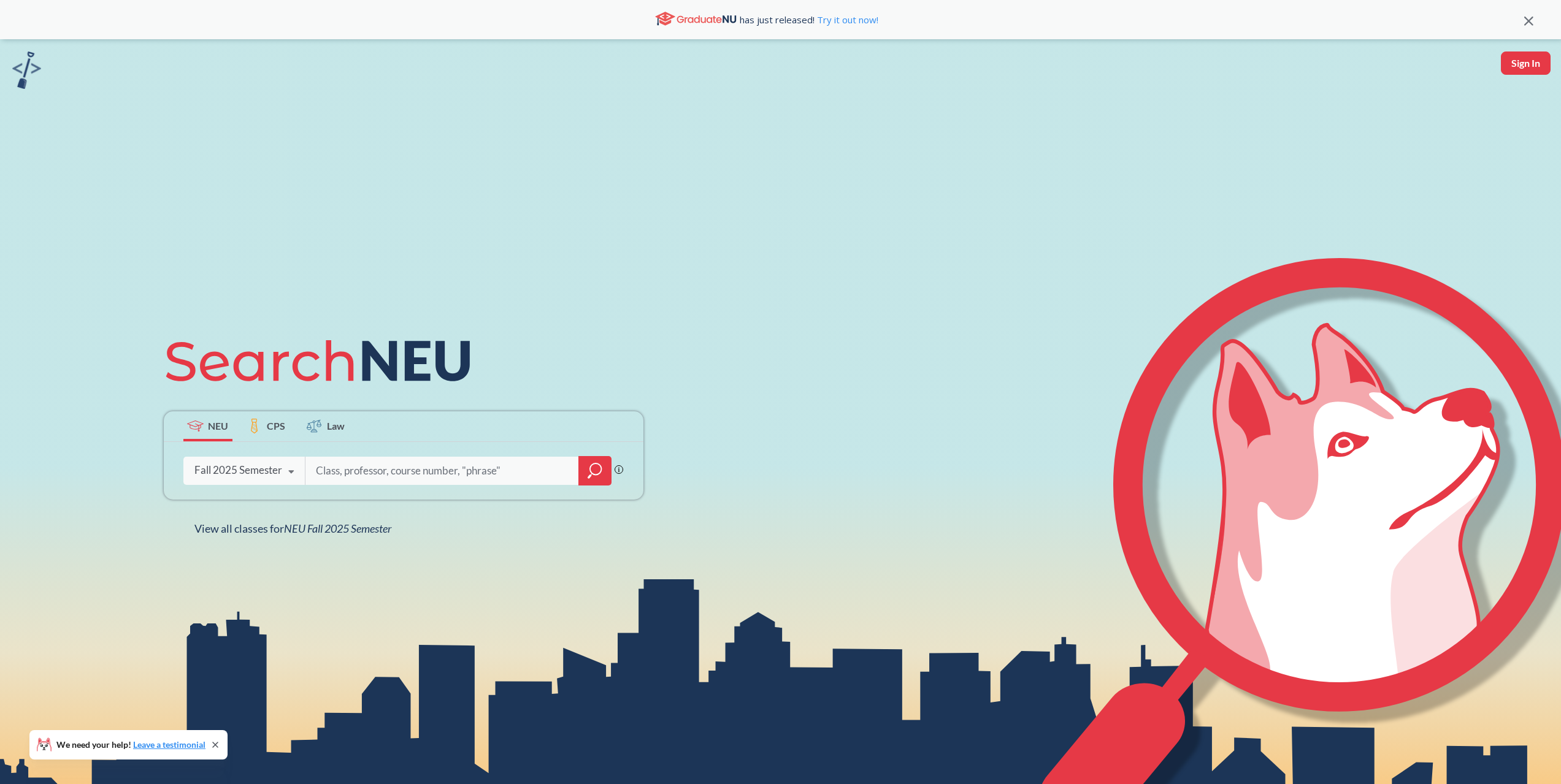
click at [358, 463] on input "search" at bounding box center [442, 471] width 255 height 26
type input "ebong"
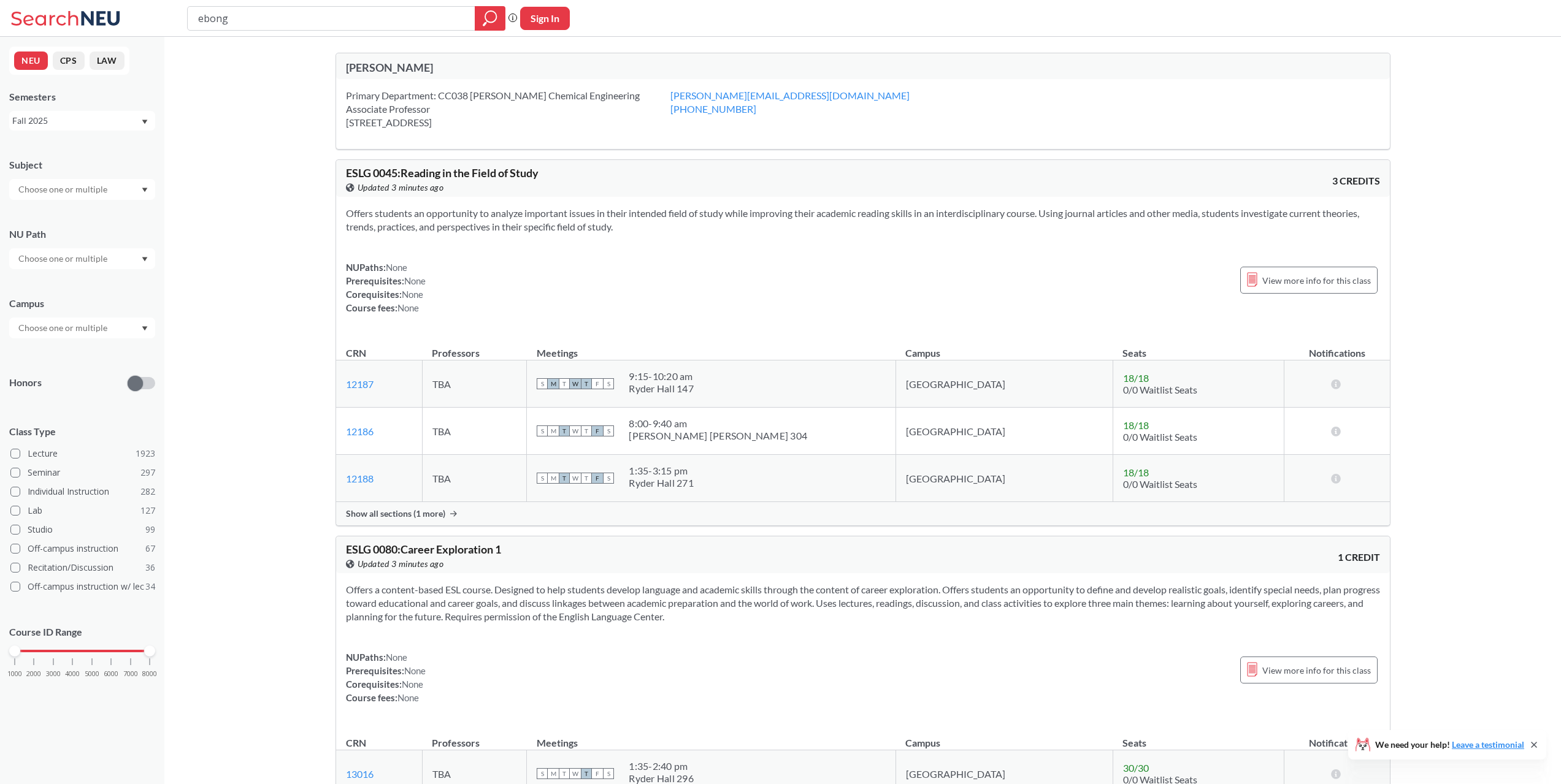
click at [453, 127] on div "Primary Department: CC038 [PERSON_NAME] Chemical Engineering Associate Professo…" at bounding box center [508, 109] width 325 height 40
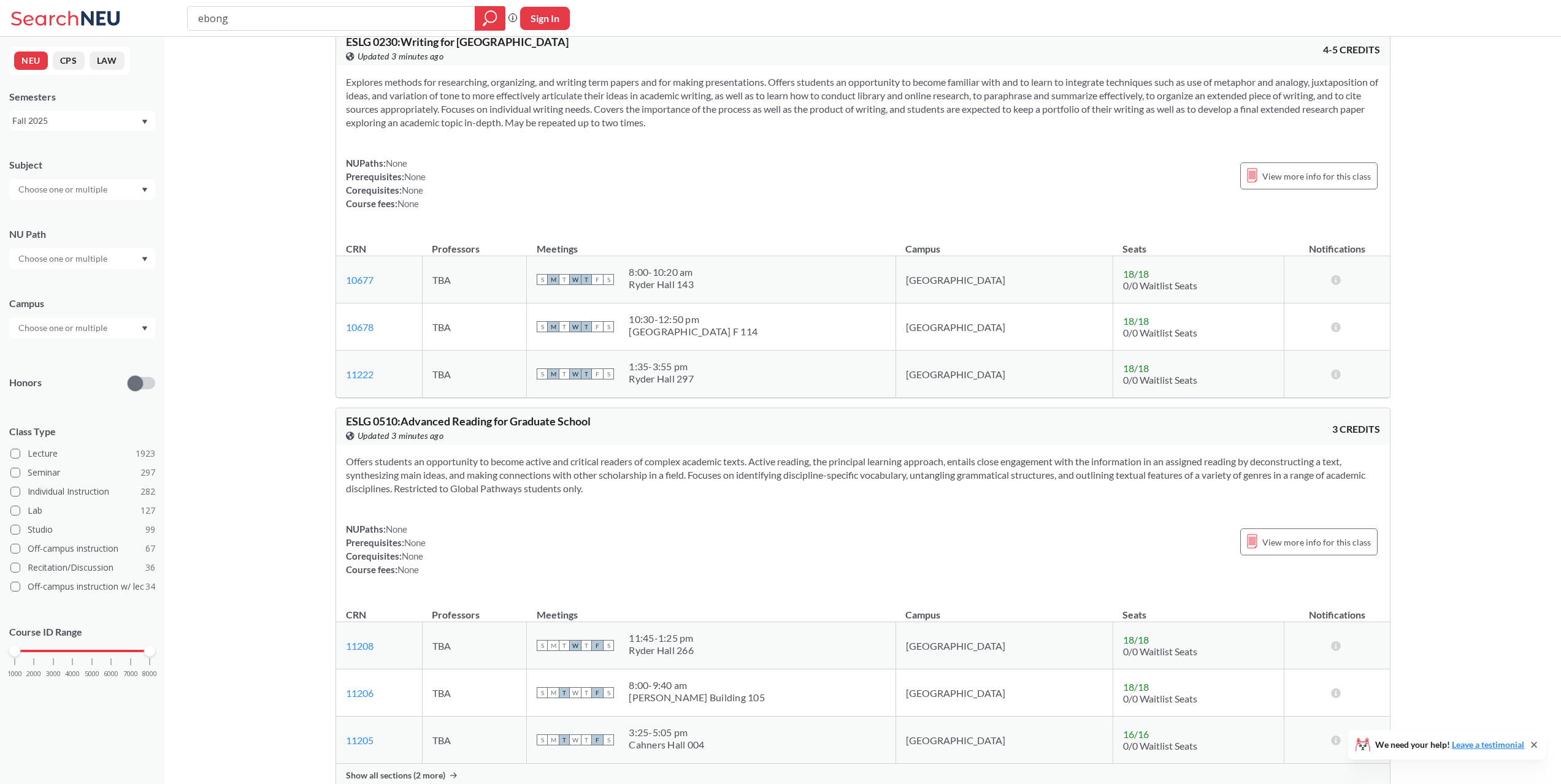
scroll to position [1366, 0]
